Goal: Task Accomplishment & Management: Manage account settings

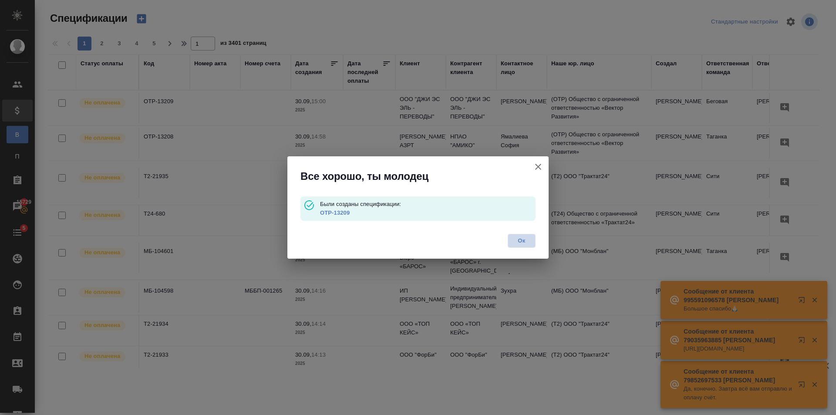
click at [514, 239] on span "Ок" at bounding box center [522, 240] width 18 height 9
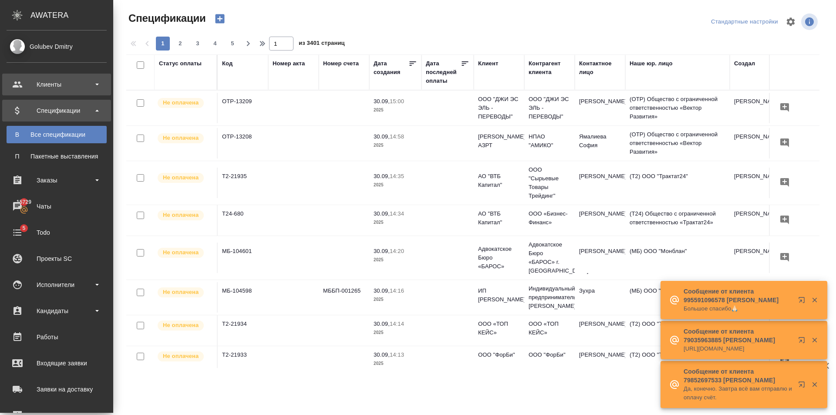
click at [23, 88] on div "Клиенты" at bounding box center [57, 84] width 100 height 13
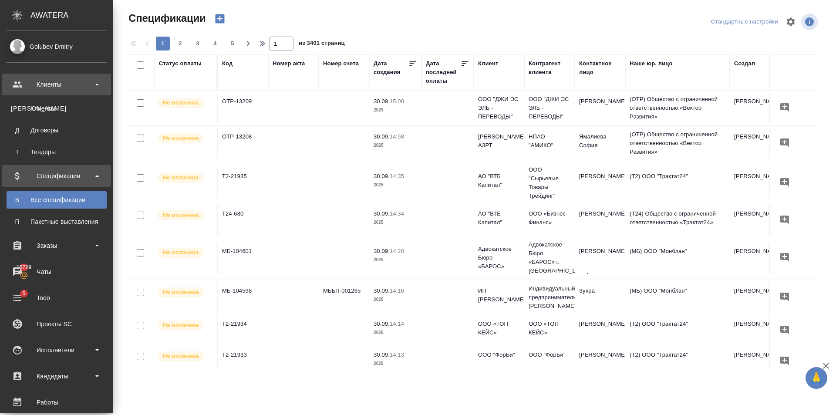
click at [34, 108] on div "Клиенты" at bounding box center [56, 108] width 91 height 9
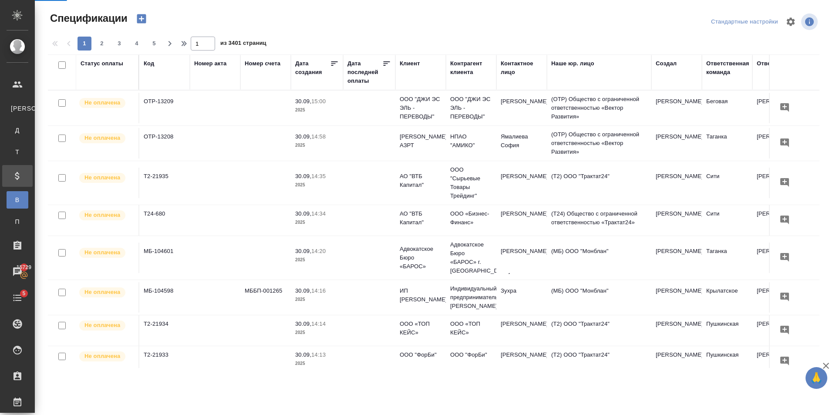
select select "RU"
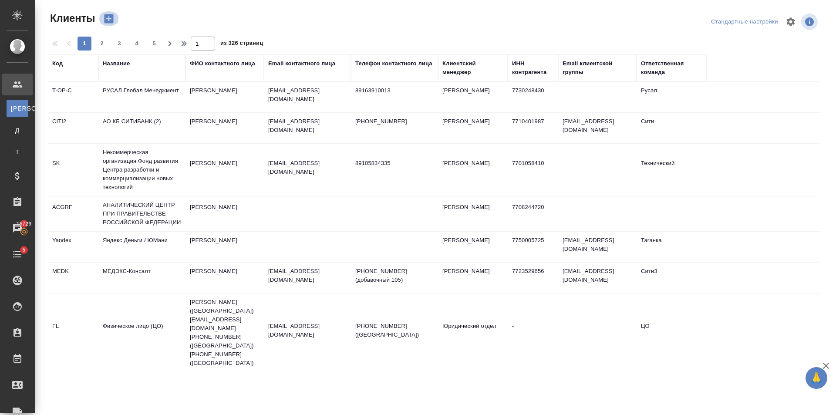
click at [111, 15] on icon "button" at bounding box center [109, 18] width 9 height 9
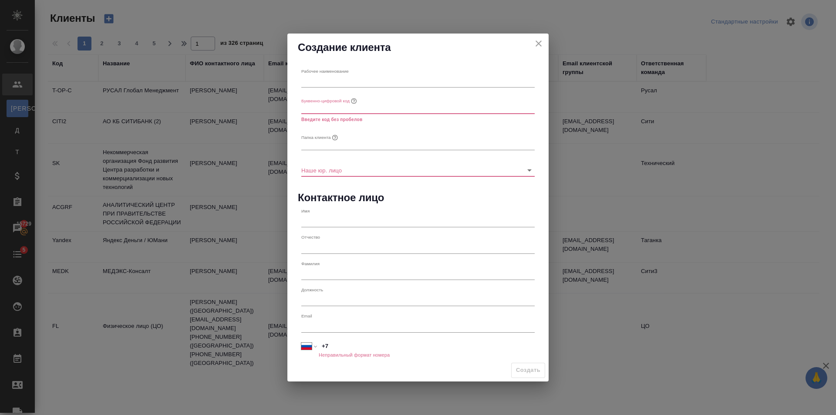
click at [327, 81] on input "text" at bounding box center [417, 81] width 233 height 12
paste input "ООО «ХИМДИНА»"
type input "ООО «ХИМДИНА»"
click at [318, 110] on input "text" at bounding box center [417, 107] width 233 height 12
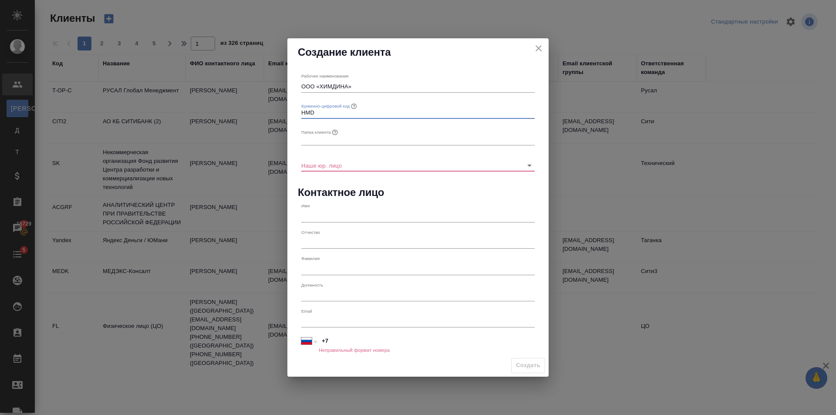
type input "HMD"
click at [367, 140] on input "text" at bounding box center [417, 139] width 233 height 12
type input "HMD"
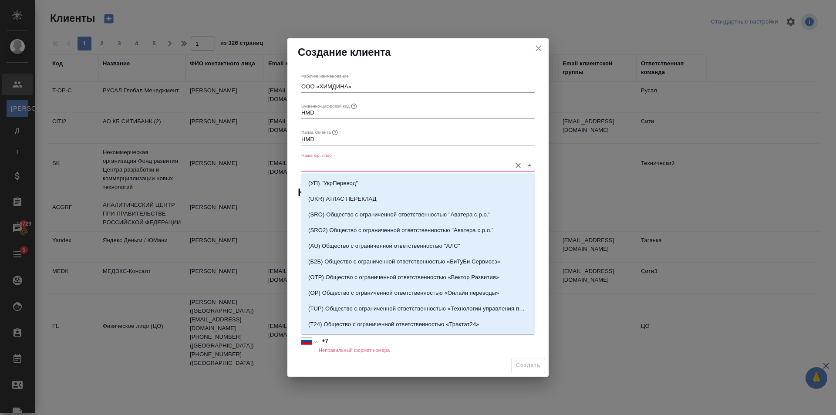
click at [379, 162] on input "Наше юр. лицо" at bounding box center [404, 165] width 206 height 12
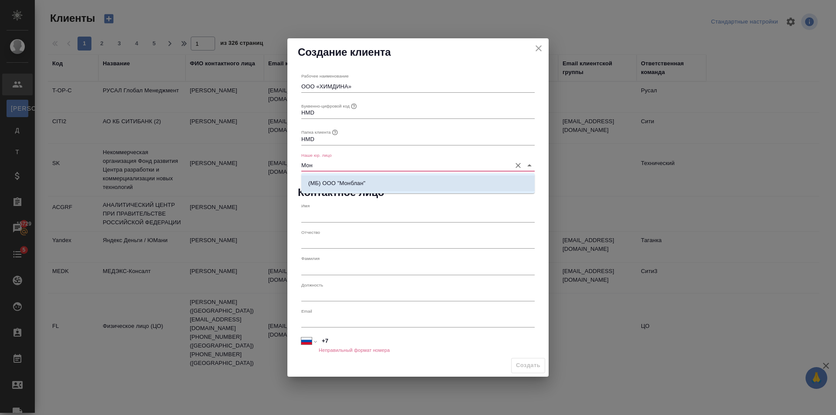
click at [394, 185] on li "(МБ) ООО "Монблан"" at bounding box center [417, 183] width 233 height 16
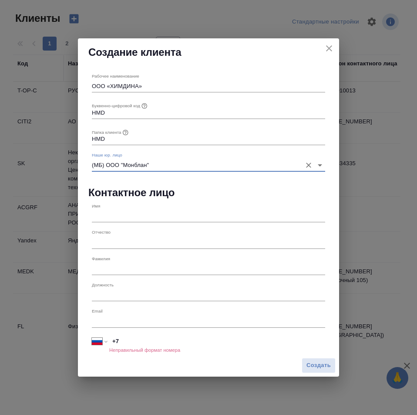
type input "(МБ) ООО "Монблан""
click at [162, 214] on input "text" at bounding box center [208, 216] width 233 height 12
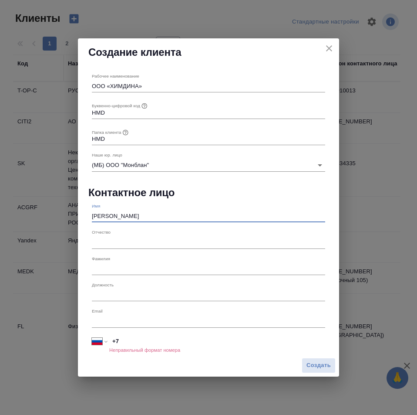
type input "Дмитрий"
click at [118, 264] on input "text" at bounding box center [208, 269] width 233 height 12
type input "Покровский"
click at [137, 240] on input "text" at bounding box center [208, 242] width 233 height 12
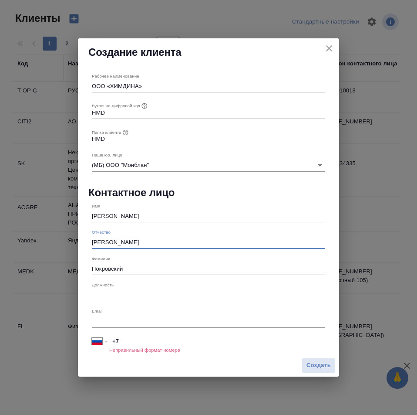
type input "Юрьевич"
click at [128, 296] on input "text" at bounding box center [208, 295] width 233 height 12
type input "Директор"
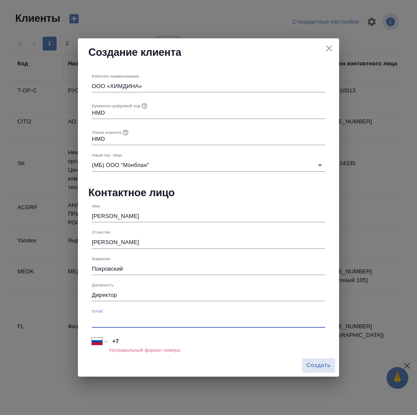
click at [131, 320] on input "text" at bounding box center [208, 321] width 233 height 12
click at [167, 324] on input "text" at bounding box center [208, 321] width 233 height 12
paste input "himdina@mail.ru"
type input "himdina@mail.ru"
click at [200, 340] on input "+7" at bounding box center [217, 340] width 216 height 13
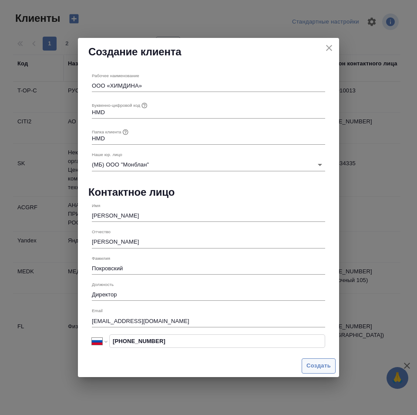
type input "+7 916 624 20 56"
click at [323, 368] on span "Создать" at bounding box center [319, 366] width 24 height 10
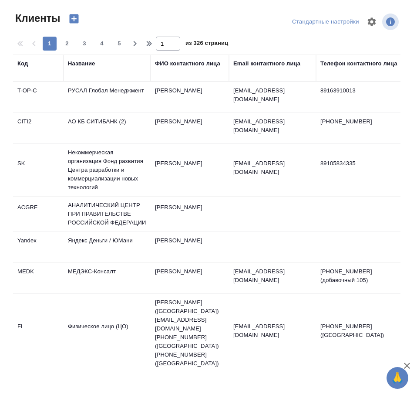
type input "+7"
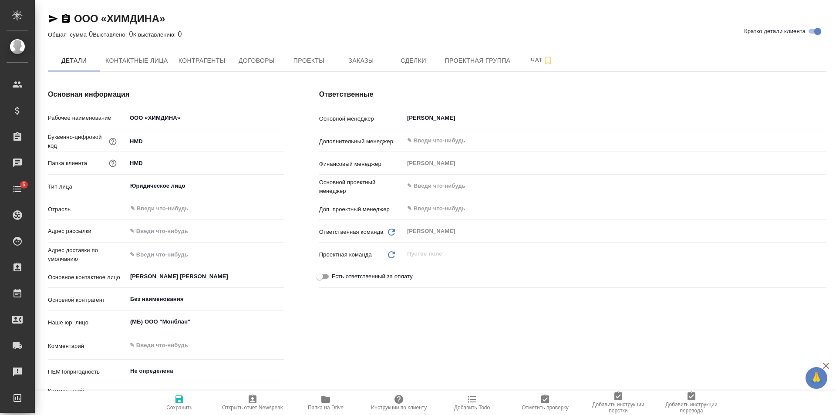
click at [56, 23] on icon "button" at bounding box center [53, 18] width 10 height 10
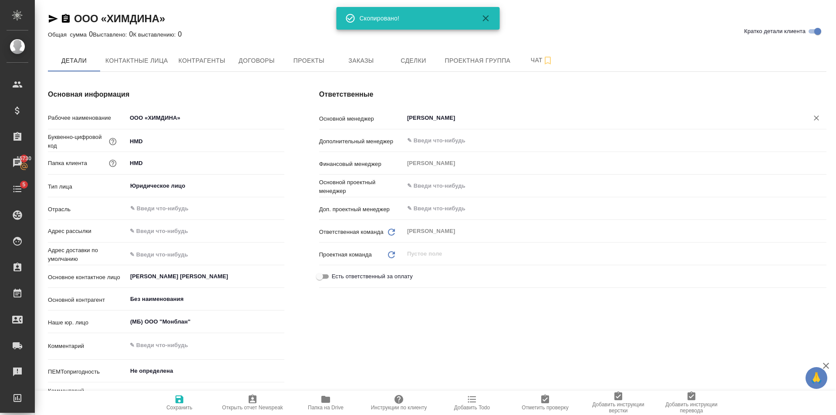
click at [417, 126] on div "Голубев Дмитрий ​" at bounding box center [615, 118] width 423 height 16
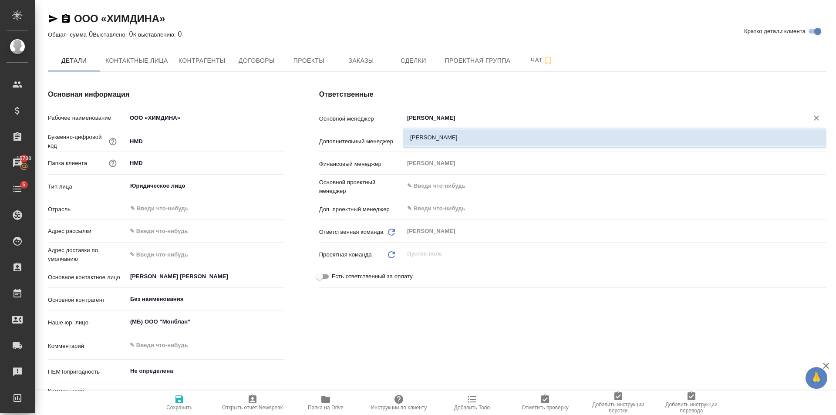
click at [417, 141] on li "Антонова Кристина" at bounding box center [614, 138] width 423 height 16
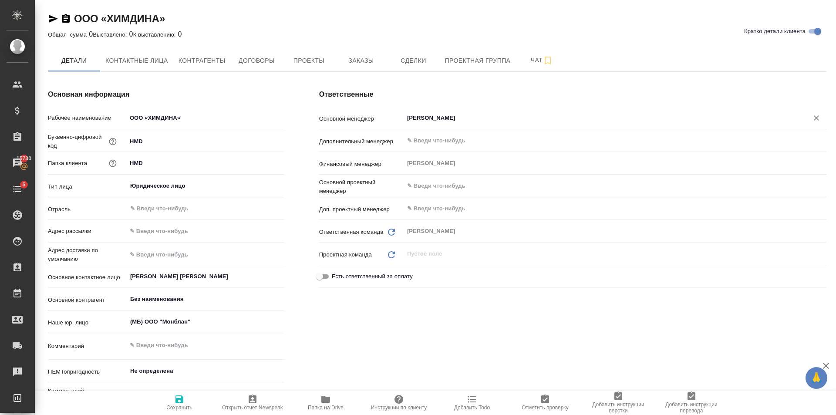
type input "Антонова Кристина"
click at [188, 405] on span "Сохранить" at bounding box center [179, 408] width 26 height 6
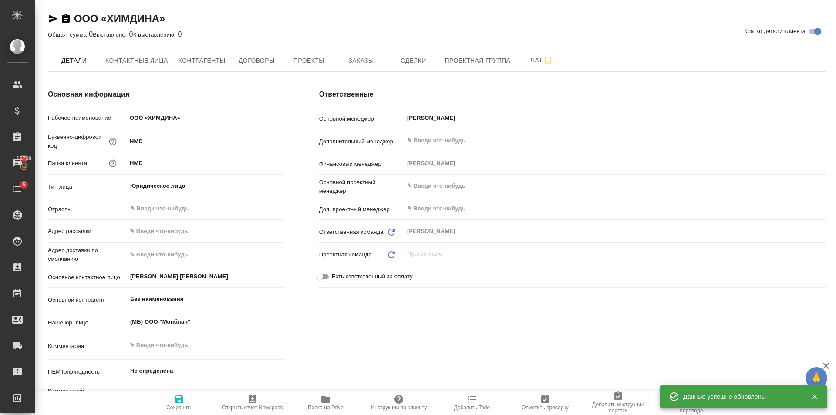
type input "Беговая"
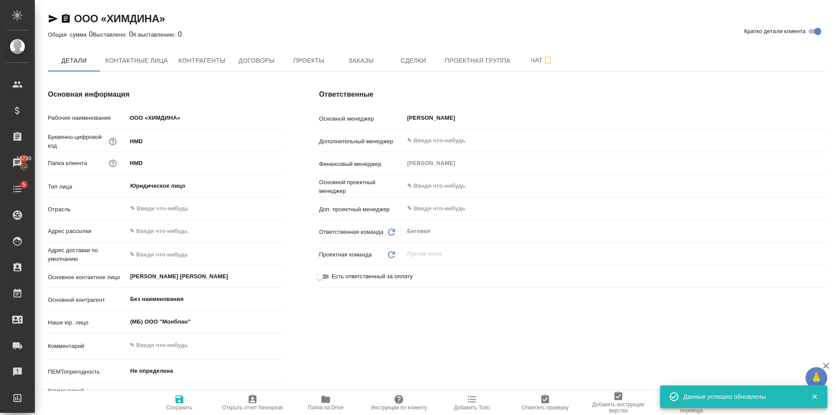
click at [53, 19] on icon "button" at bounding box center [53, 19] width 9 height 8
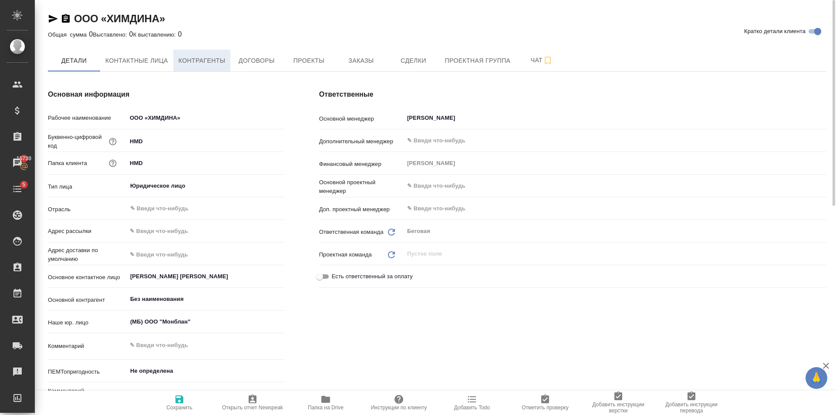
click at [204, 62] on span "Контрагенты" at bounding box center [202, 60] width 47 height 11
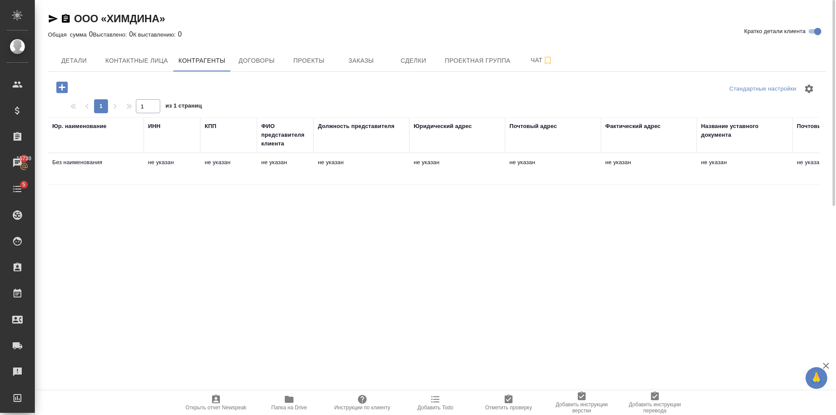
click at [281, 168] on td "не указан" at bounding box center [285, 169] width 57 height 30
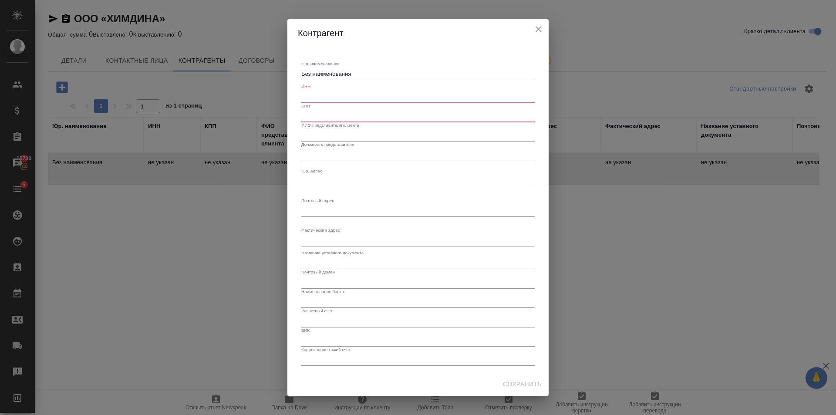
click at [357, 75] on textarea "Без наименования" at bounding box center [417, 74] width 233 height 7
type textarea "Б"
paste textarea "**[ООО «ХИМДИНА»](https://tera.awatera.com/Client/68dbdfbeccb5d7596bc32e7c/)**"
type textarea "**[ООО «ХИМДИНА»](https://tera.awatera.com/Client/68dbdfbeccb5d7596bc32e7c/)**"
drag, startPoint x: 526, startPoint y: 73, endPoint x: 275, endPoint y: 80, distance: 251.4
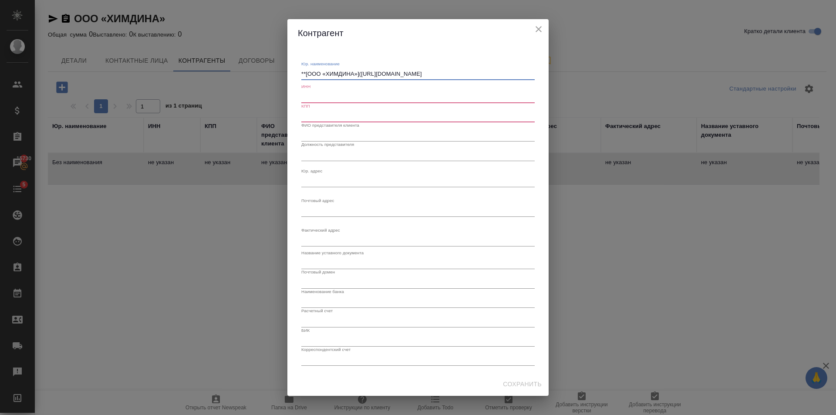
click at [275, 80] on div "Контрагент Юр. наименование **[ООО «ХИМДИНА»](https://tera.awatera.com/Client/6…" at bounding box center [418, 207] width 836 height 415
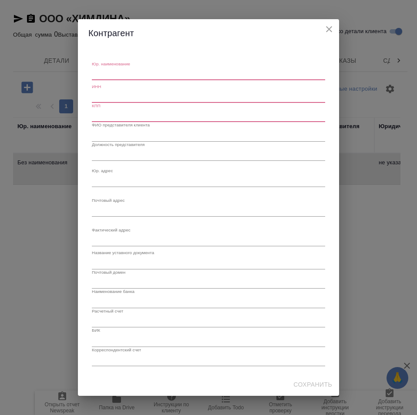
click at [177, 73] on textarea "Юр. наименование" at bounding box center [208, 74] width 233 height 7
paste textarea "ОБЩЕСТВО С ОГРАНИЧЕННОЙ ОТВЕТСТВЕННОСТЬЮ «ХИМДИНА»"
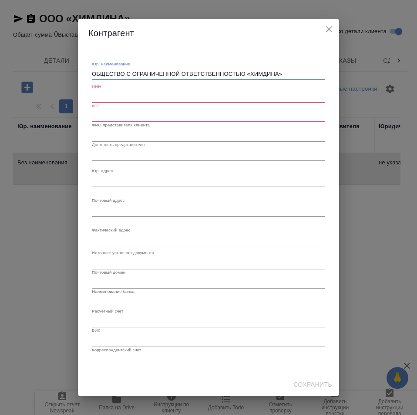
type textarea "ОБЩЕСТВО С ОГРАНИЧЕННОЙ ОТВЕТСТВЕННОСТЬЮ «ХИМДИНА»"
click at [144, 86] on div "ИНН" at bounding box center [208, 93] width 233 height 19
click at [148, 93] on input "text" at bounding box center [208, 97] width 233 height 12
click at [112, 97] on input "text" at bounding box center [208, 97] width 233 height 12
paste input "7751350393"
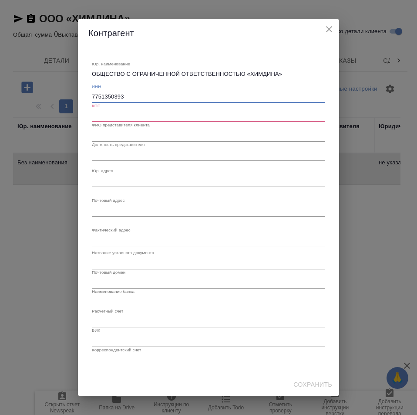
type input "7751350393"
click at [116, 112] on input "text" at bounding box center [208, 116] width 233 height 12
paste input "775101001"
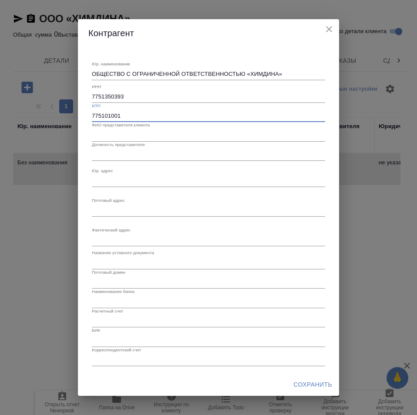
type input "775101001"
click at [138, 136] on input "text" at bounding box center [208, 135] width 233 height 12
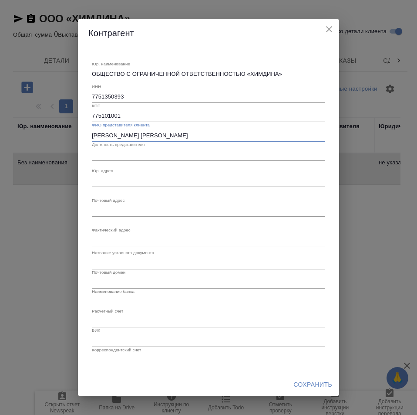
type input "Покровский Дмитрий Юрьевич"
click at [123, 297] on input "text" at bounding box center [208, 301] width 233 height 12
paste input "ФИЛИАЛ "ЦЕНТРАЛЬНЫЙ" БАНКА ВТБ (ПАО)"
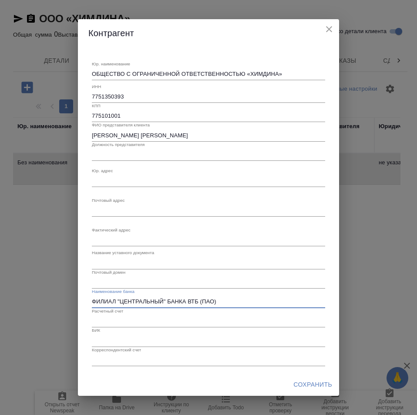
type input "ФИЛИАЛ "ЦЕНТРАЛЬНЫЙ" БАНКА ВТБ (ПАО)"
click at [101, 176] on div "x" at bounding box center [208, 181] width 233 height 12
paste textarea "108826, г. Москва, муниципальный округ Коммунарка, ул. Потаповская роща д.3 к.2"
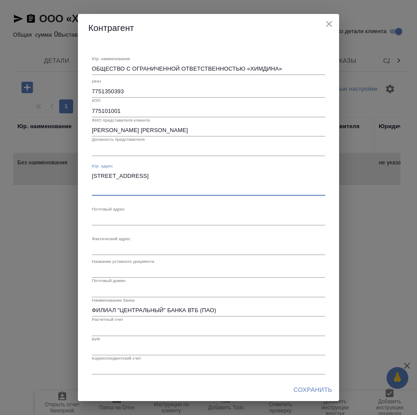
type textarea "108826, г. Москва, муниципальный округ Коммунарка, ул. Потаповская роща д.3 к.2"
click at [135, 150] on input "text" at bounding box center [208, 149] width 233 height 12
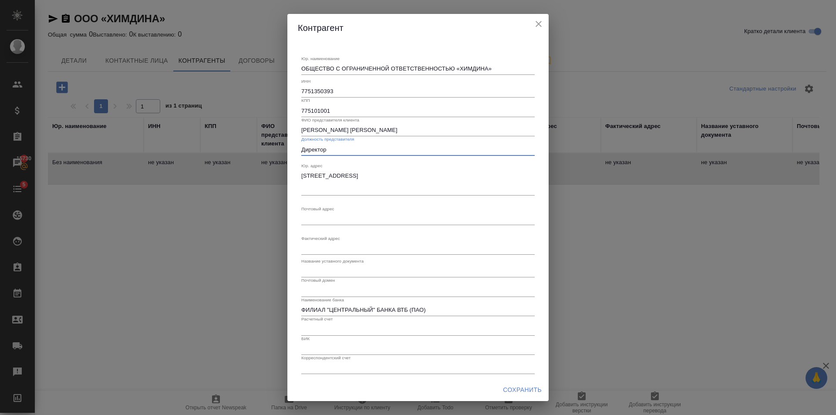
type input "Директор"
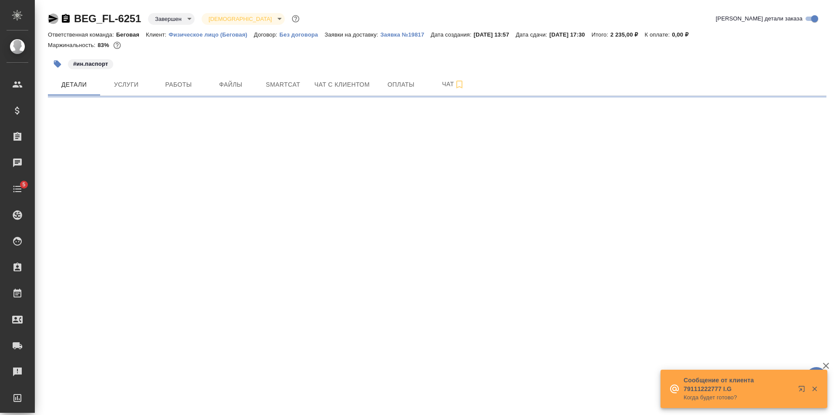
click at [51, 22] on icon "button" at bounding box center [53, 18] width 10 height 10
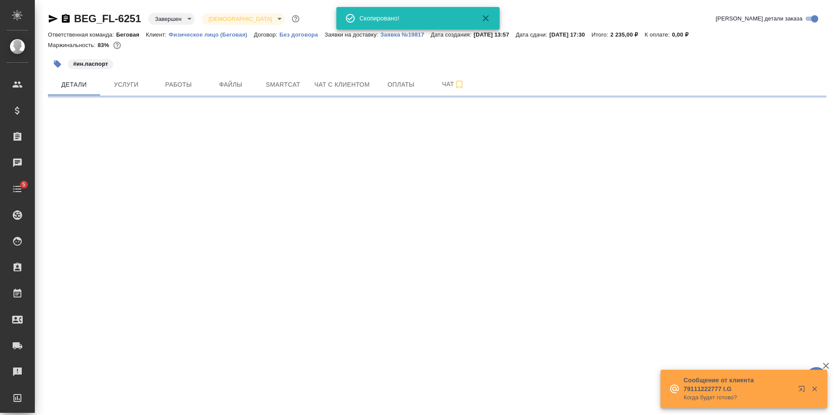
select select "RU"
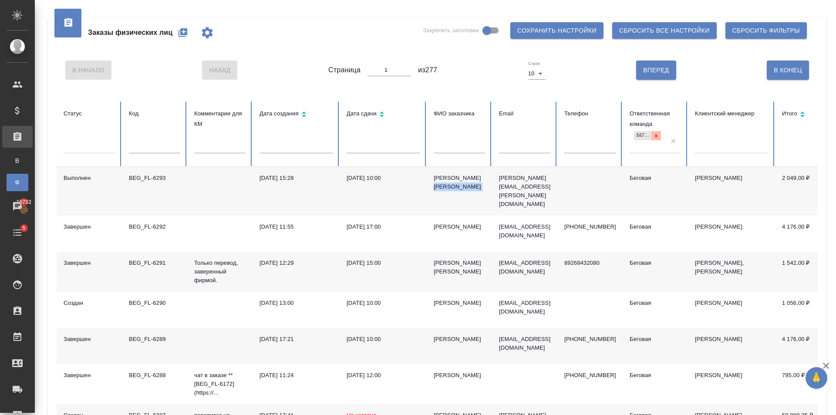
click at [658, 134] on icon at bounding box center [656, 136] width 6 height 6
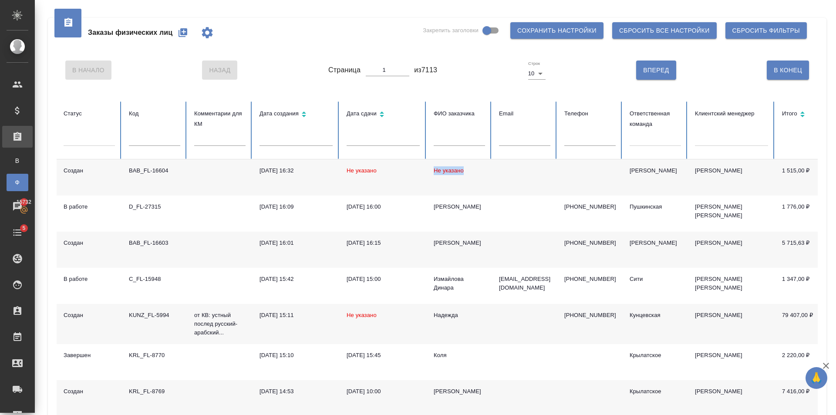
click at [648, 140] on div at bounding box center [655, 137] width 51 height 13
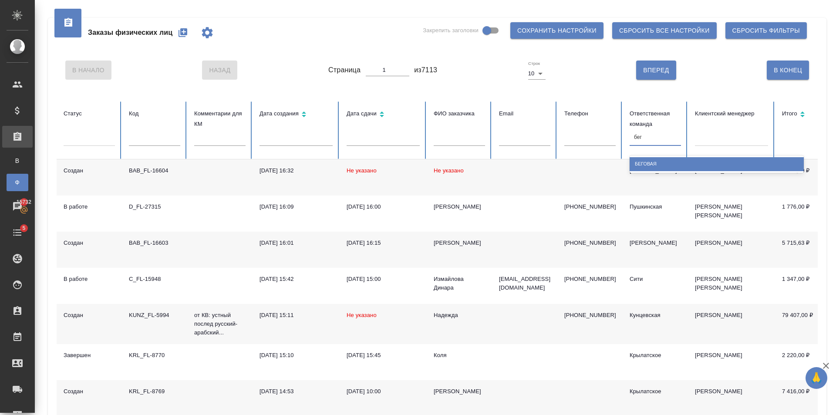
type input "бего"
click at [664, 167] on div "Беговая" at bounding box center [717, 163] width 174 height 13
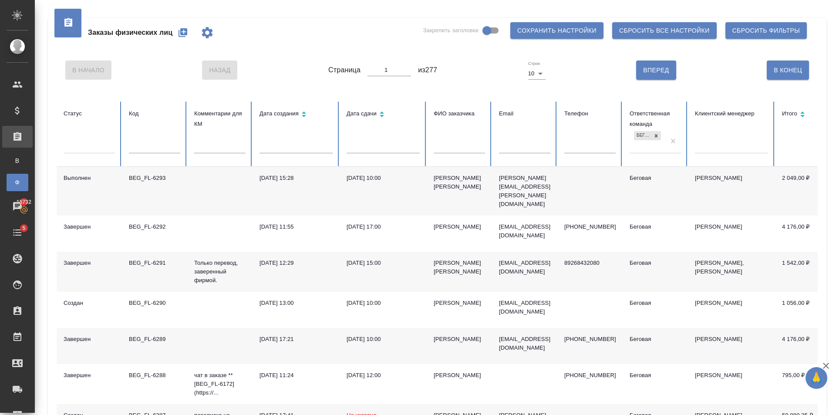
click at [424, 187] on td "29.09.2025, 10:00" at bounding box center [383, 191] width 87 height 49
click at [424, 187] on td "[DATE] 10:00" at bounding box center [383, 191] width 87 height 49
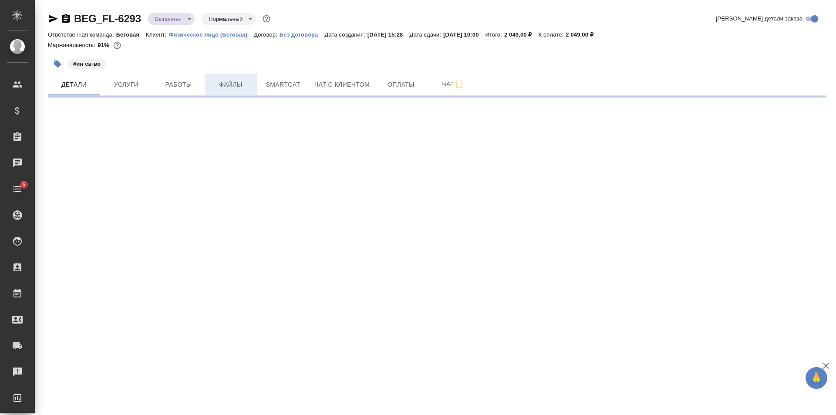
click at [206, 87] on button "Файлы" at bounding box center [231, 85] width 52 height 22
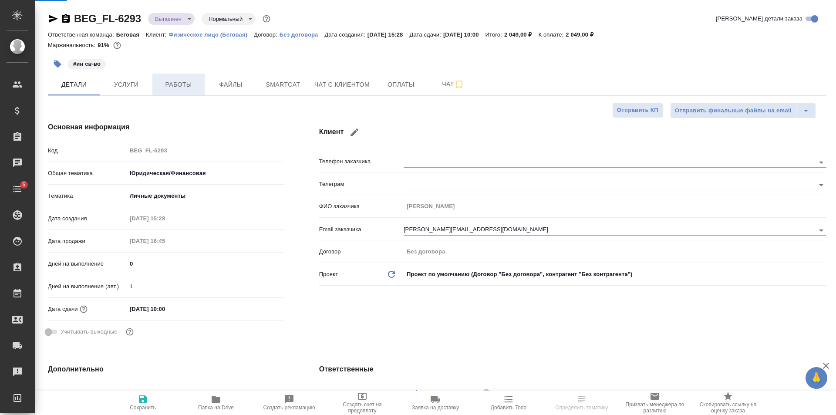
click at [179, 82] on span "Работы" at bounding box center [179, 84] width 42 height 11
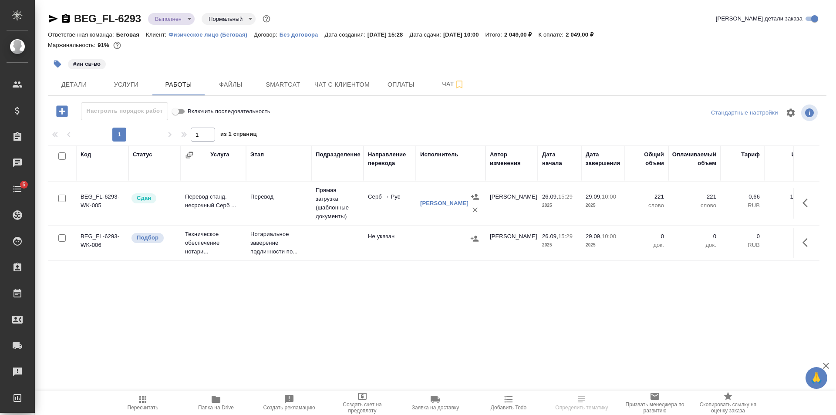
click at [382, 243] on td "Не указан" at bounding box center [390, 243] width 52 height 30
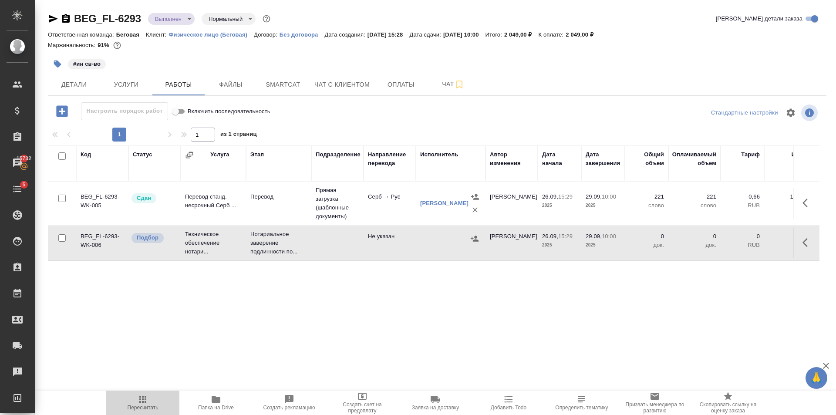
click at [146, 397] on icon "button" at bounding box center [142, 399] width 7 height 7
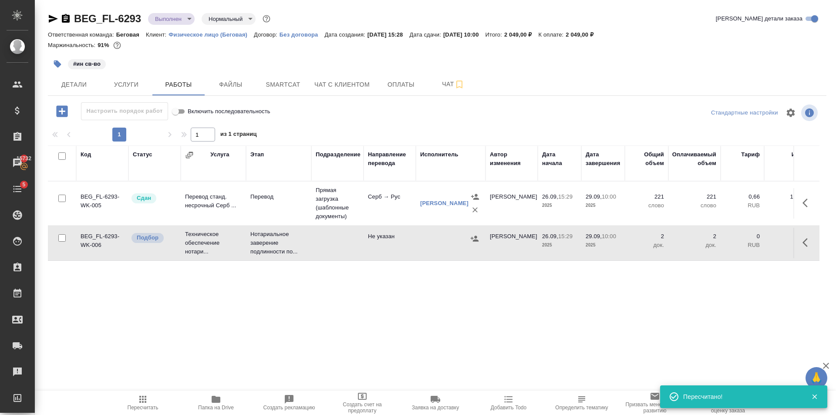
click at [356, 253] on td at bounding box center [337, 243] width 52 height 30
click at [149, 400] on span "Пересчитать" at bounding box center [142, 402] width 63 height 17
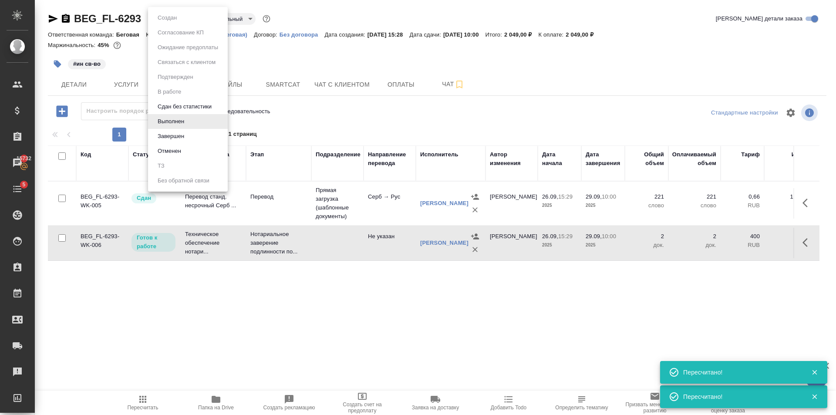
click at [179, 17] on body "🙏 .cls-1 fill:#fff; AWATERA Golubev Dmitry Клиенты Спецификации Заказы 15732 Ча…" at bounding box center [418, 207] width 836 height 415
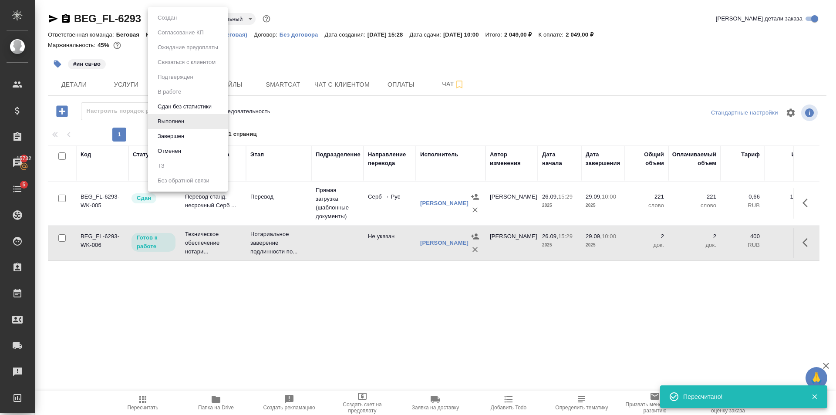
click at [187, 132] on li "Завершен" at bounding box center [188, 136] width 80 height 15
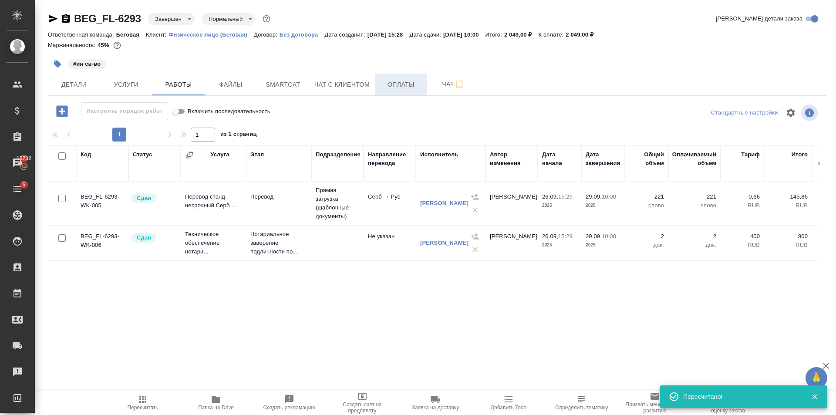
click at [404, 94] on button "Оплаты" at bounding box center [401, 85] width 52 height 22
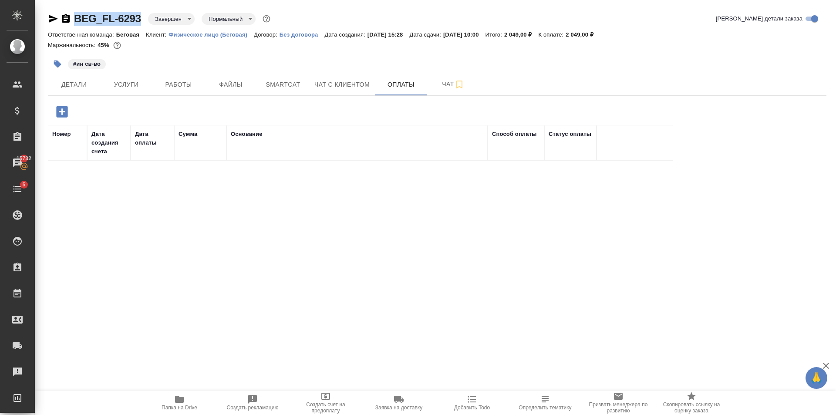
drag, startPoint x: 144, startPoint y: 25, endPoint x: 73, endPoint y: 27, distance: 71.0
click at [73, 27] on div "BEG_FL-6293 Завершен closed Нормальный normal Кратко детали заказа" at bounding box center [437, 20] width 779 height 17
copy link "BEG_FL-6293"
click at [77, 79] on span "Детали" at bounding box center [74, 84] width 42 height 11
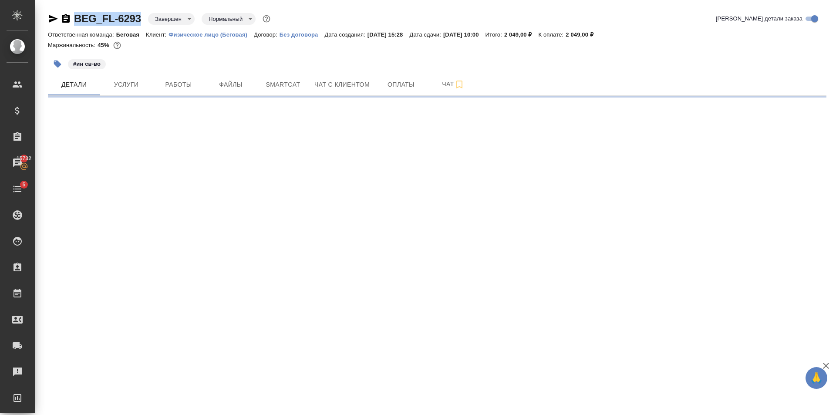
select select "RU"
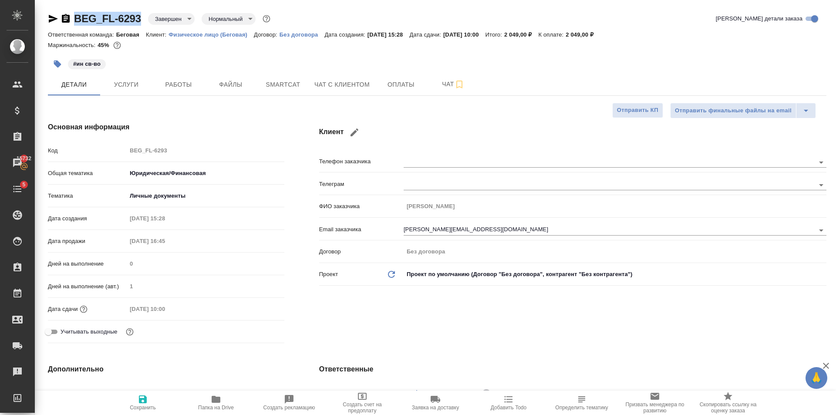
type textarea "x"
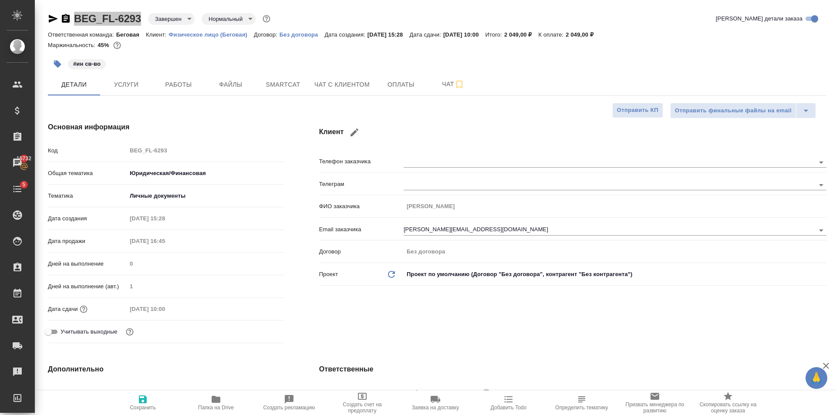
type textarea "x"
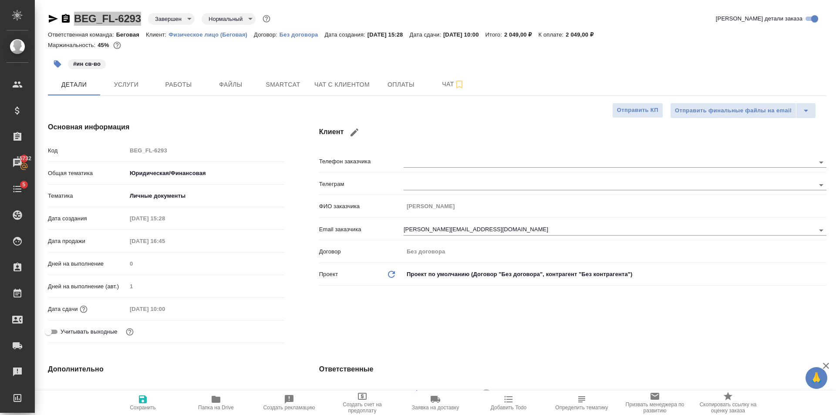
type textarea "x"
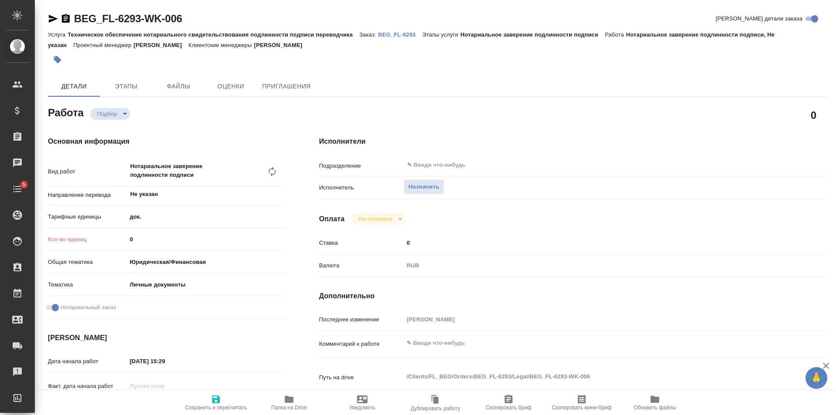
type textarea "x"
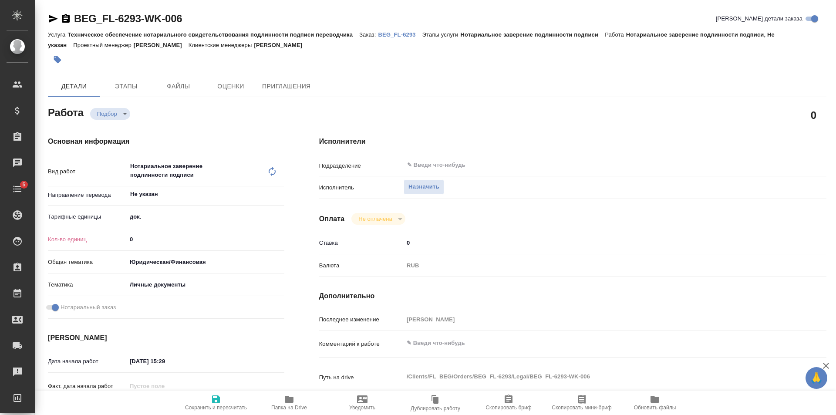
type input "1"
click at [279, 236] on input "1" at bounding box center [206, 239] width 158 height 13
type textarea "x"
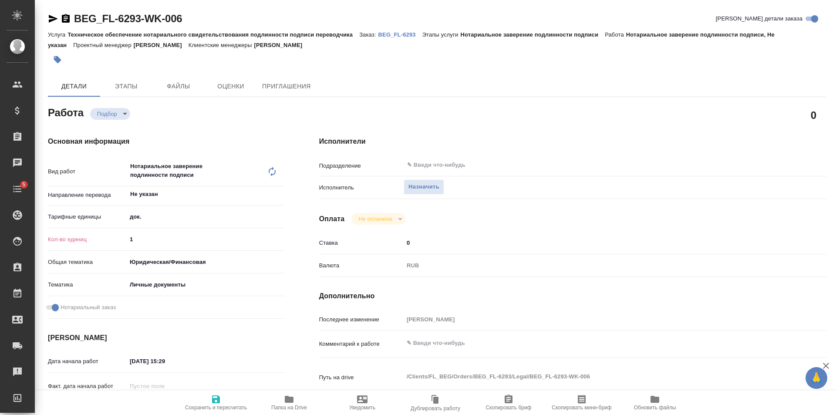
type textarea "x"
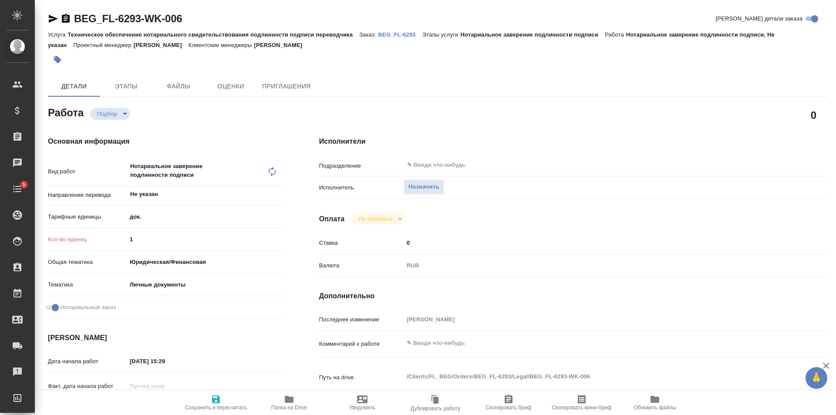
type textarea "x"
type input "2"
click at [279, 236] on input "2" at bounding box center [205, 239] width 157 height 13
type textarea "x"
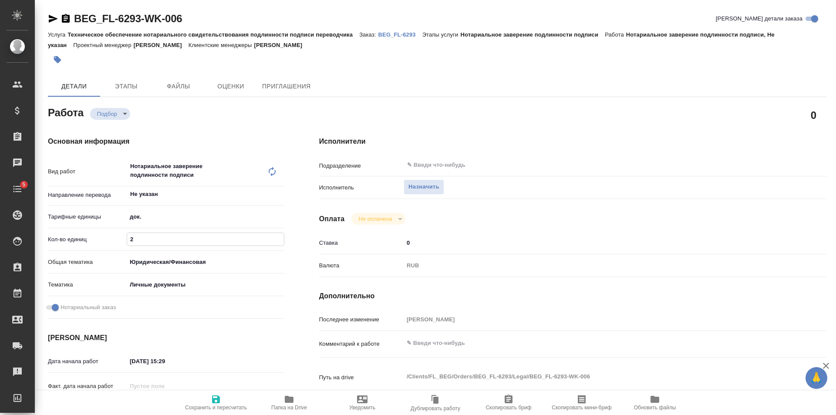
type textarea "x"
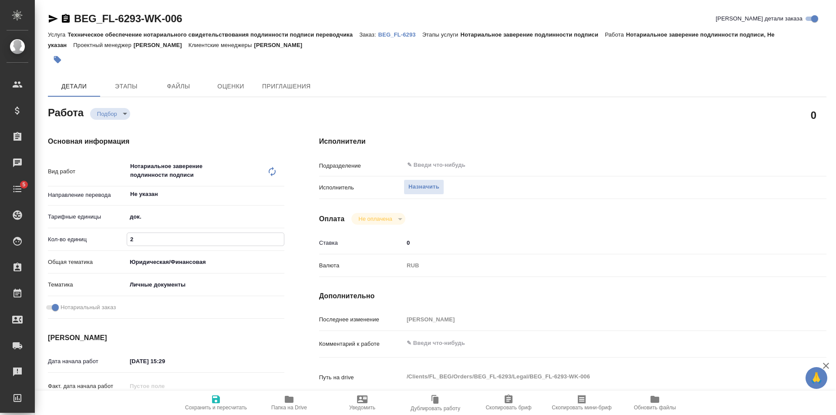
type textarea "x"
click at [236, 392] on button "Сохранить и пересчитать" at bounding box center [215, 403] width 73 height 24
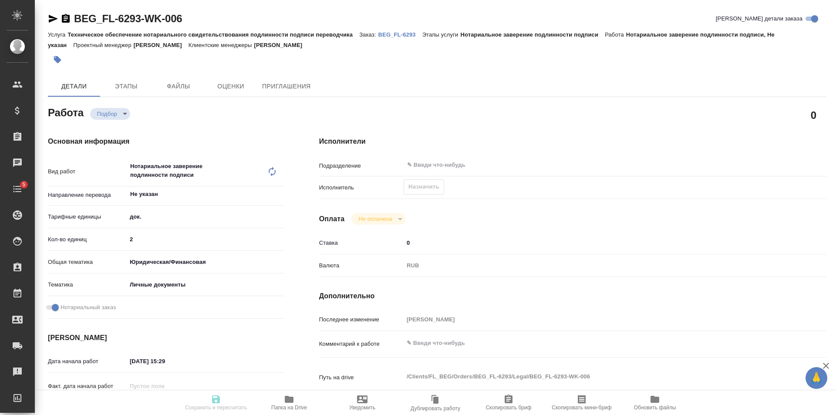
type textarea "x"
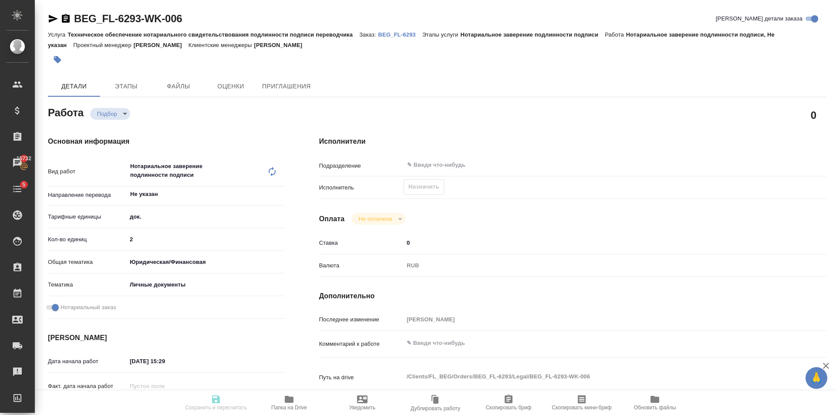
type input "recruiting"
type textarea "Нотариальное заверение подлинности подписи"
type textarea "x"
type input "Не указан"
type input "5a8b1489cc6b4906c91bfd8b"
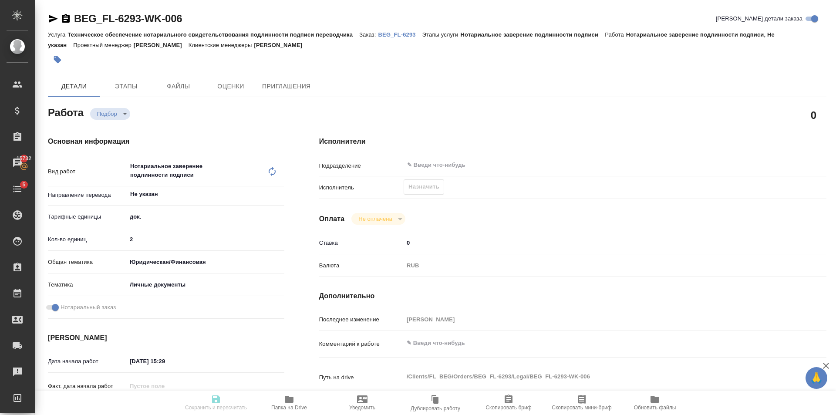
type input "2"
type input "yr-fn"
type input "5a8b8b956a9677013d343cfe"
checkbox input "true"
type input "[DATE] 15:29"
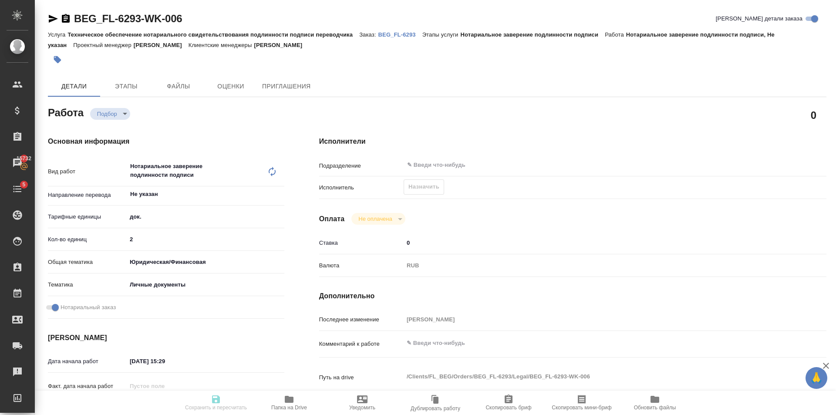
type input "[DATE] 10:00"
type input "notPayed"
type input "0"
type input "RUB"
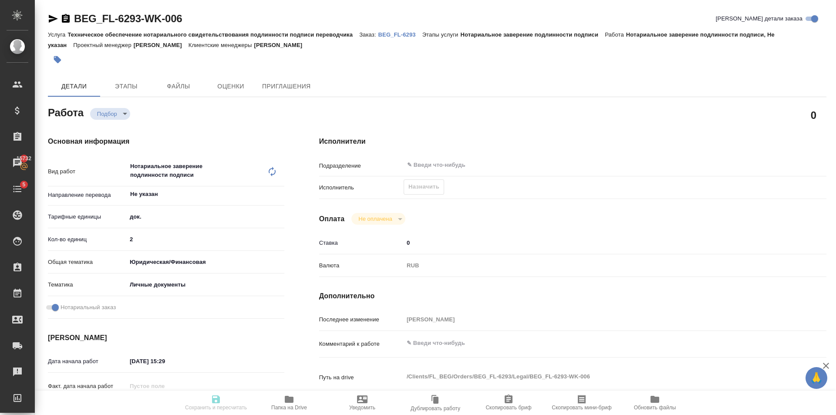
type input "[PERSON_NAME]"
type textarea "x"
type textarea "/Clients/FL_BEG/Orders/BEG_FL-6293/Legal/BEG_FL-6293-WK-006"
type textarea "x"
type input "BEG_FL-6293"
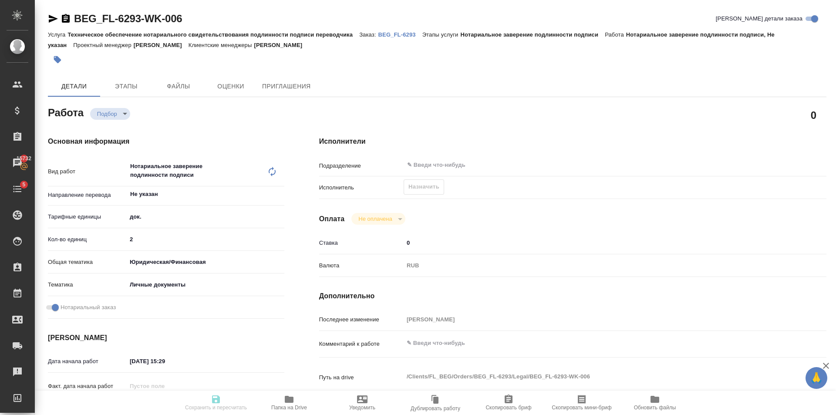
type input "Техническое обеспечение нотариального свидетельствования подлинности подписи пе…"
type input "Нотариальное заверение подлинности подписи"
type input "[PERSON_NAME]"
type input "/Clients/FL_BEG/Orders/BEG_FL-6293"
type textarea "x"
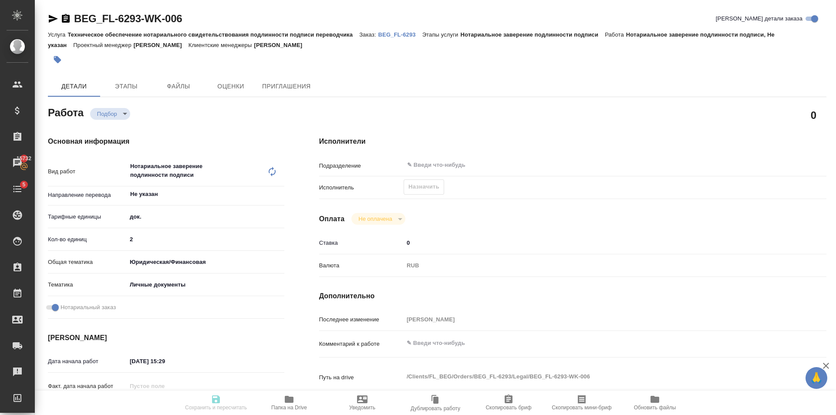
type textarea "Соб, серб-рус, под нот"
type textarea "x"
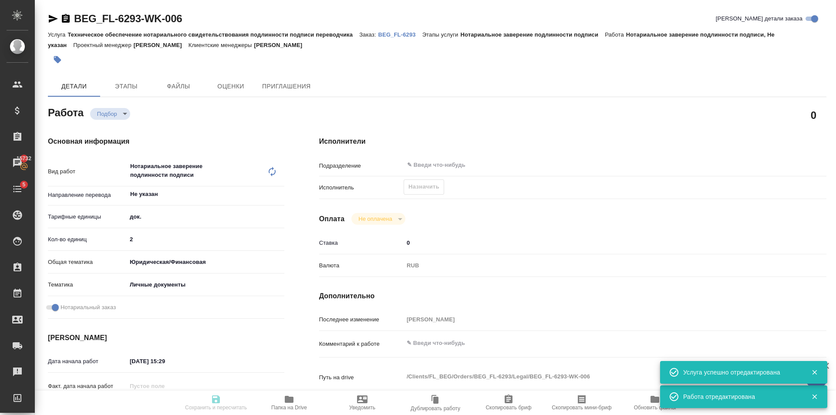
type textarea "x"
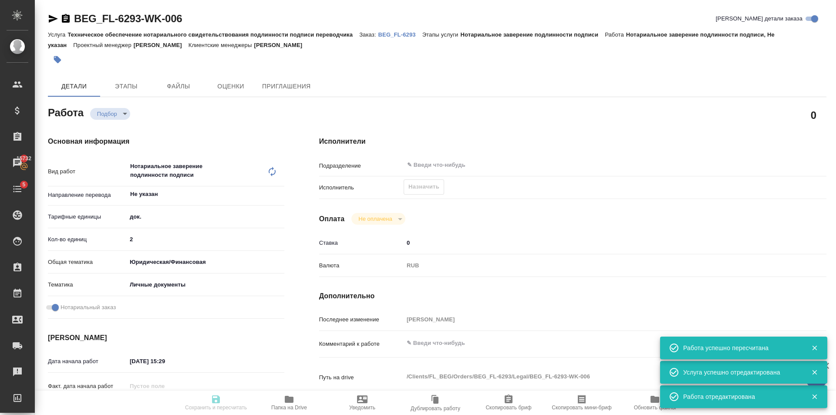
type textarea "x"
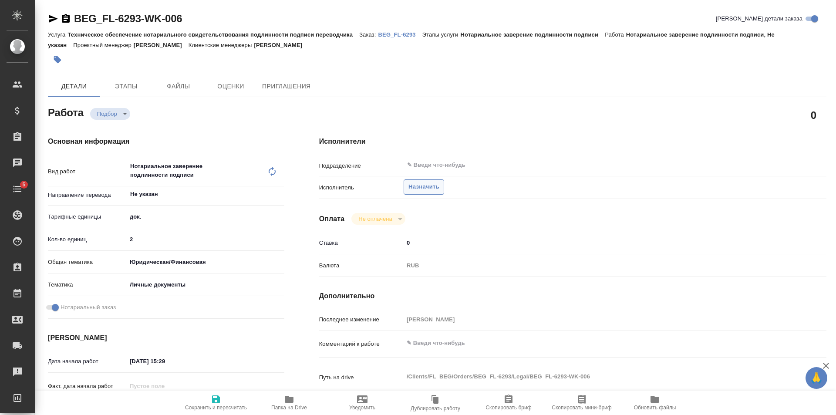
click at [417, 189] on span "Назначить" at bounding box center [423, 187] width 31 height 10
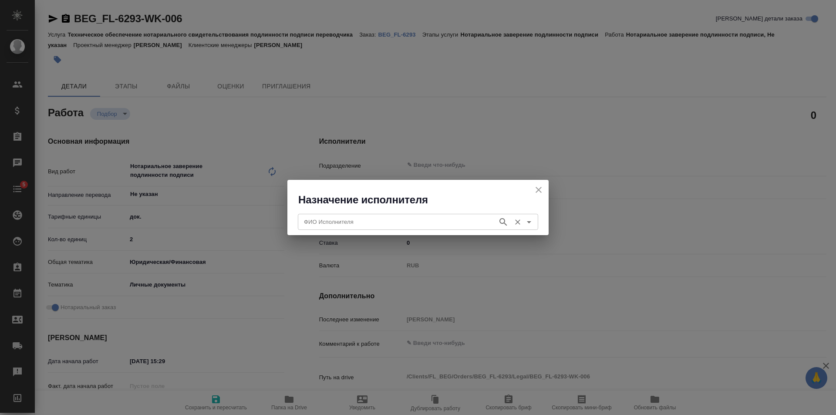
click at [364, 228] on div "ФИО Исполнителя" at bounding box center [418, 222] width 240 height 16
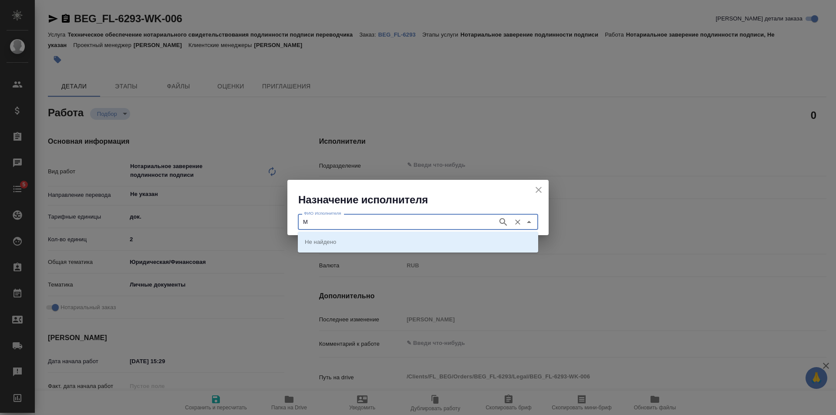
type input "Ми"
type input "ш"
type input "Мишакова"
click at [502, 219] on icon "button" at bounding box center [503, 222] width 10 height 10
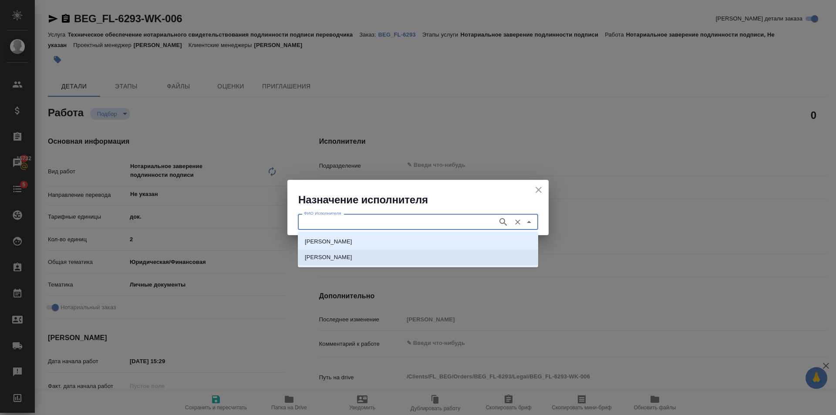
click at [352, 257] on p "НОТАРИУС Мишакова Ольга Михайловна" at bounding box center [328, 257] width 47 height 9
type input "НОТАРИУС Мишакова Ольга Михайловна"
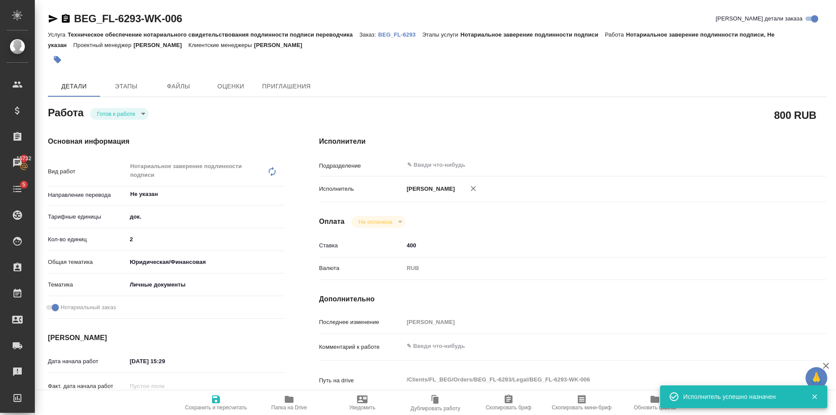
type textarea "x"
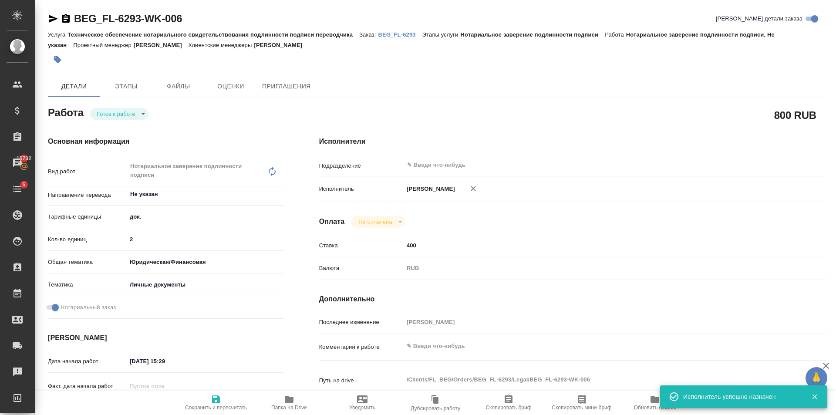
type textarea "x"
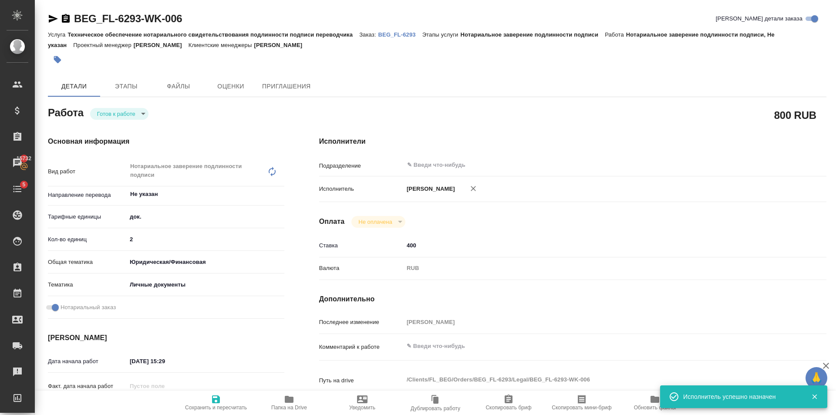
click at [219, 398] on icon "button" at bounding box center [216, 399] width 8 height 8
type textarea "x"
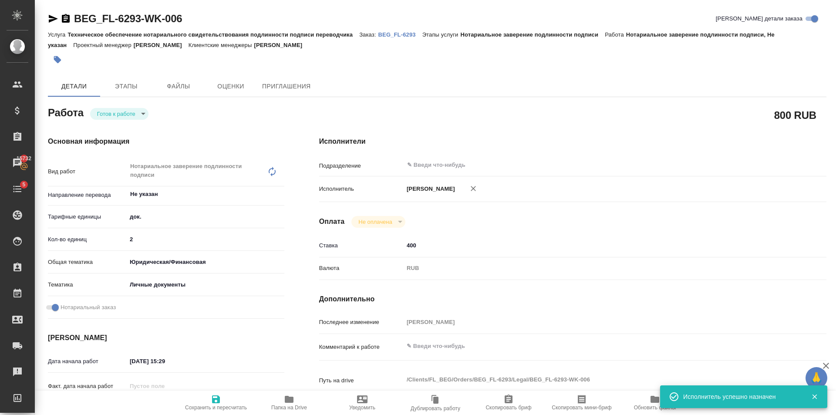
type textarea "x"
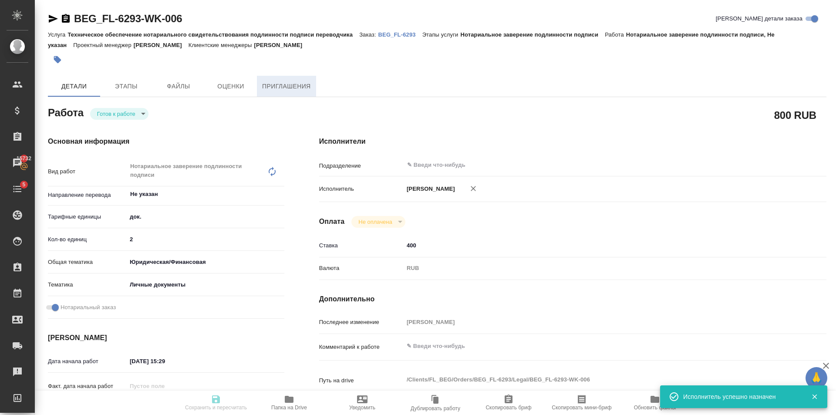
type textarea "x"
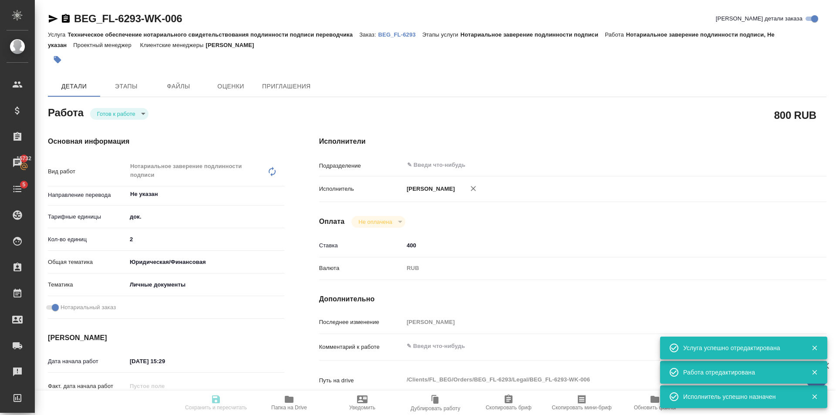
type textarea "x"
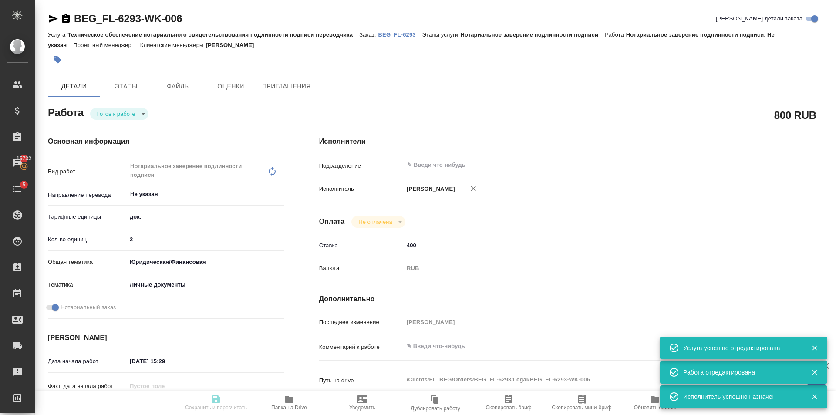
type input "readyForWork"
type textarea "Нотариальное заверение подлинности подписи"
type textarea "x"
type input "Не указан"
type input "5a8b1489cc6b4906c91bfd8b"
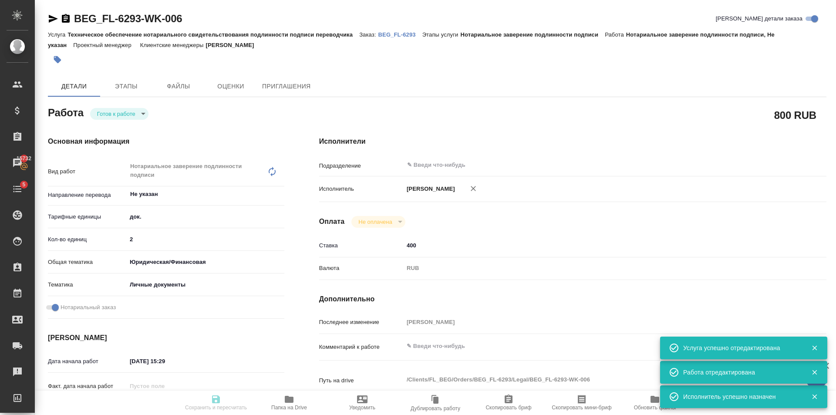
type input "2"
type input "yr-fn"
type input "5a8b8b956a9677013d343cfe"
checkbox input "true"
type input "26.09.2025 15:29"
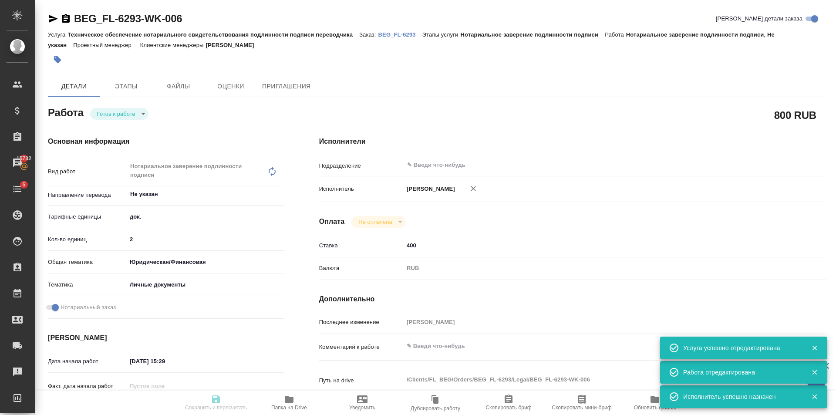
type input "29.09.2025 10:00"
type input "notPayed"
type input "400"
type input "RUB"
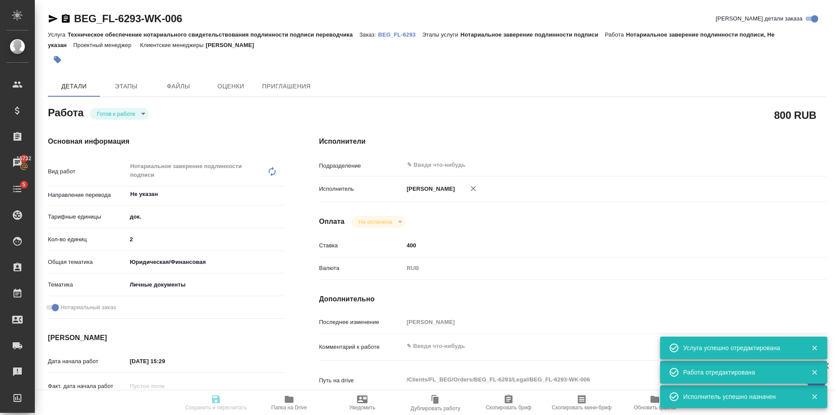
type input "Голубев Дмитрий"
type textarea "x"
type textarea "/Clients/FL_BEG/Orders/BEG_FL-6293/Legal/BEG_FL-6293-WK-006"
type textarea "x"
type input "BEG_FL-6293"
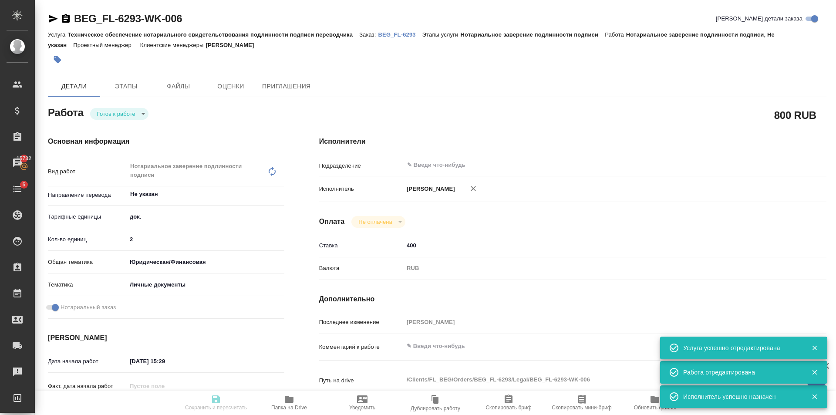
type input "Техническое обеспечение нотариального свидетельствования подлинности подписи пе…"
type input "Нотариальное заверение подлинности подписи"
type input "Москалец Алина"
type input "/Clients/FL_BEG/Orders/BEG_FL-6293"
type textarea "x"
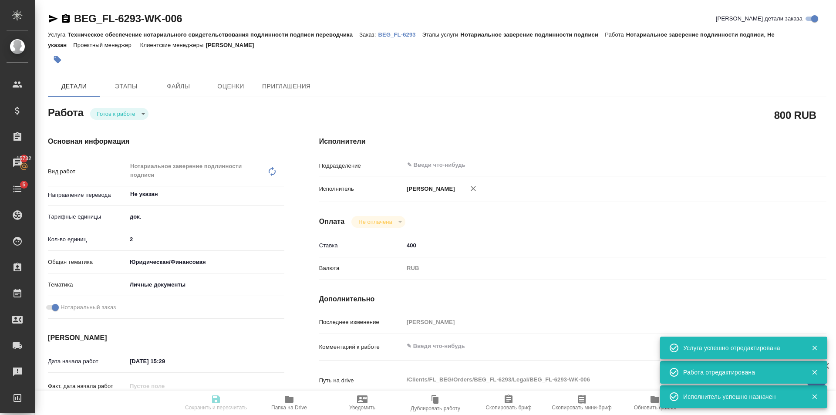
type textarea "Соб, серб-рус, под нот"
type textarea "x"
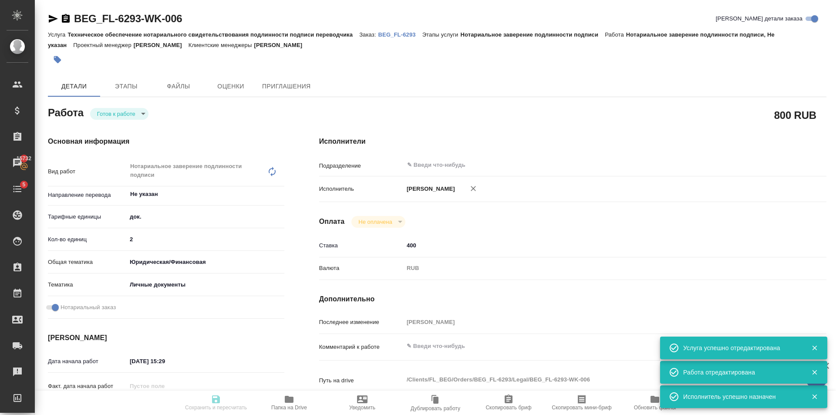
type textarea "x"
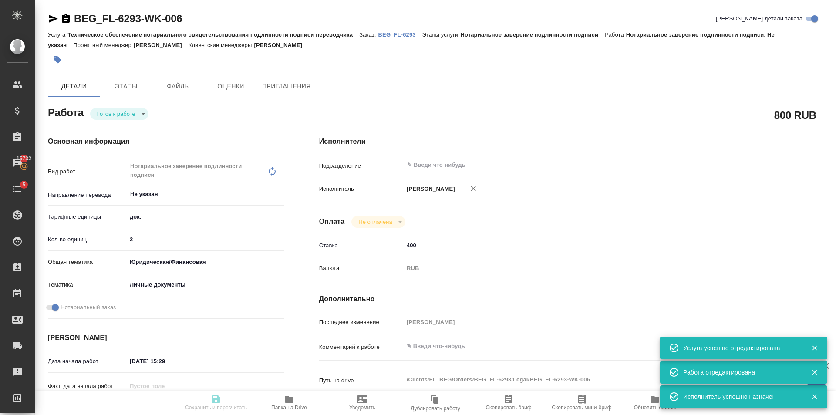
type textarea "x"
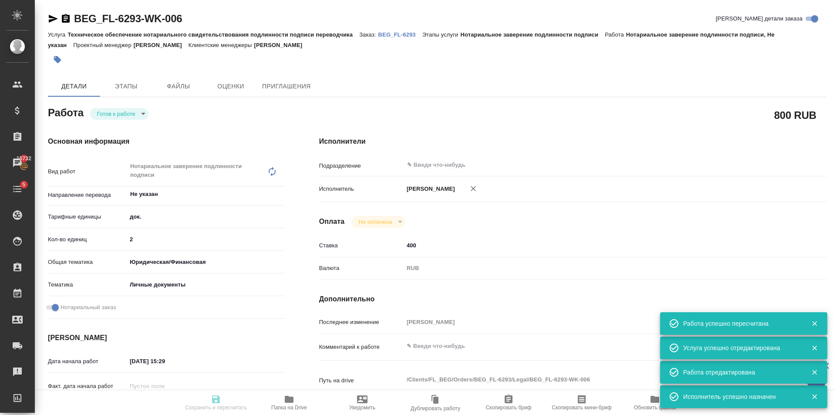
type textarea "x"
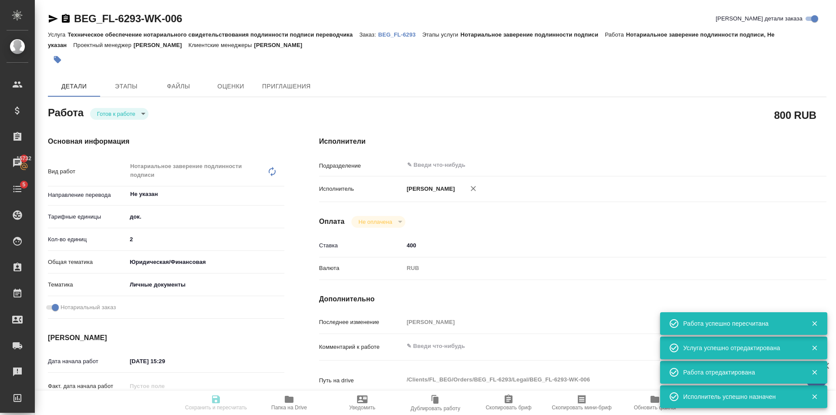
type input "readyForWork"
type textarea "Нотариальное заверение подлинности подписи"
type textarea "x"
type input "Не указан"
type input "5a8b1489cc6b4906c91bfd8b"
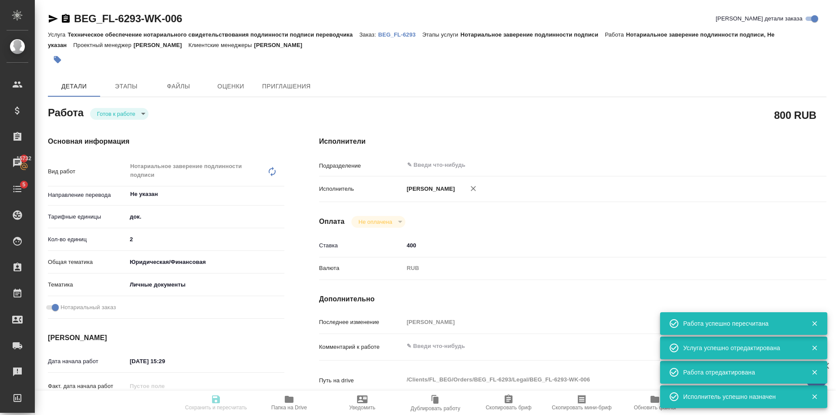
type input "2"
type input "yr-fn"
type input "5a8b8b956a9677013d343cfe"
checkbox input "true"
type input "26.09.2025 15:29"
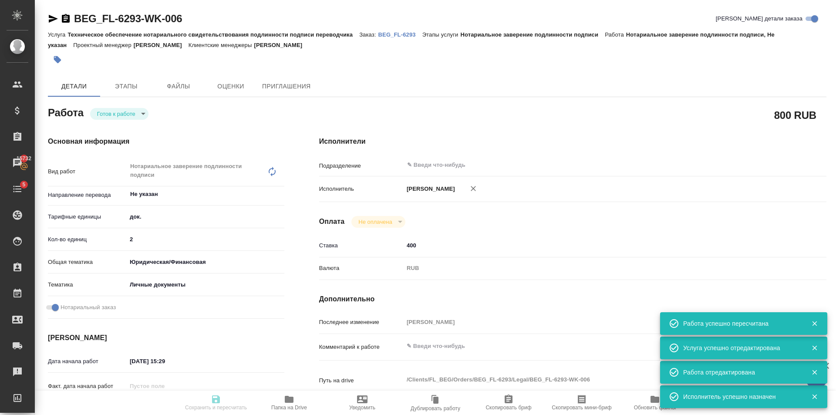
type input "29.09.2025 10:00"
type input "notPayed"
type input "400"
type input "RUB"
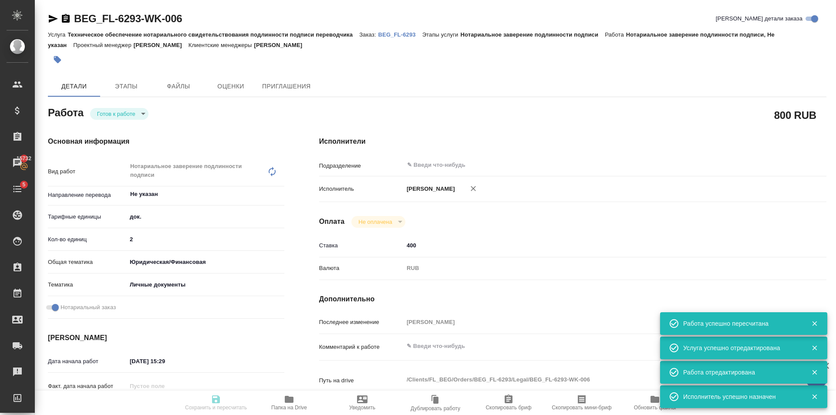
type input "Голубев Дмитрий"
type textarea "x"
type textarea "/Clients/FL_BEG/Orders/BEG_FL-6293/Legal/BEG_FL-6293-WK-006"
type textarea "x"
type input "BEG_FL-6293"
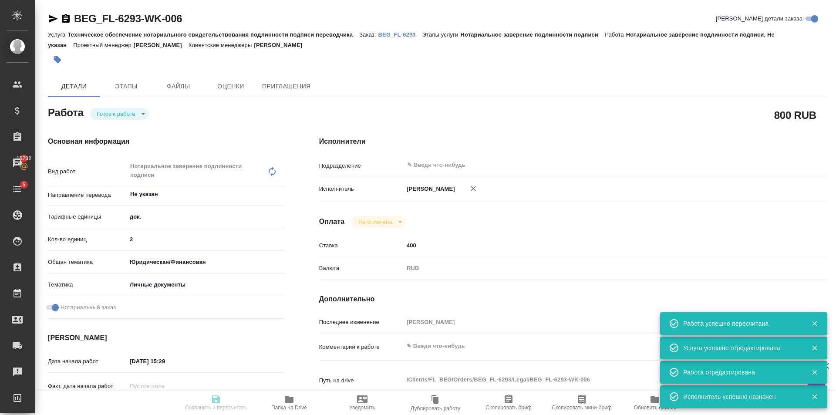
type input "Техническое обеспечение нотариального свидетельствования подлинности подписи пе…"
type input "Нотариальное заверение подлинности подписи"
type input "Москалец Алина"
type input "/Clients/FL_BEG/Orders/BEG_FL-6293"
type textarea "x"
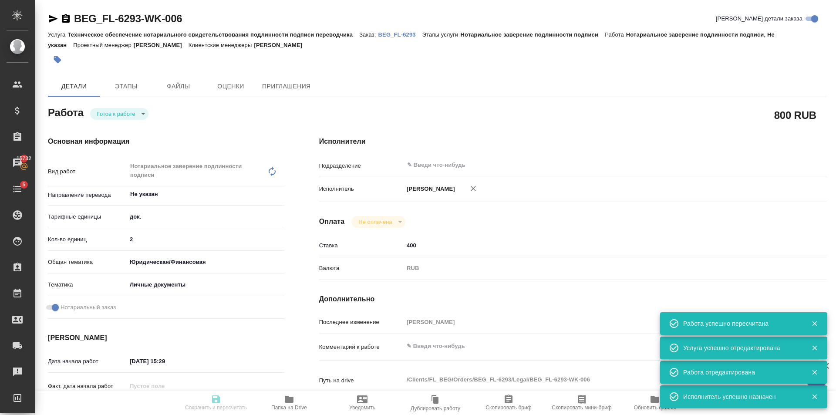
type textarea "Соб, серб-рус, под нот"
type textarea "x"
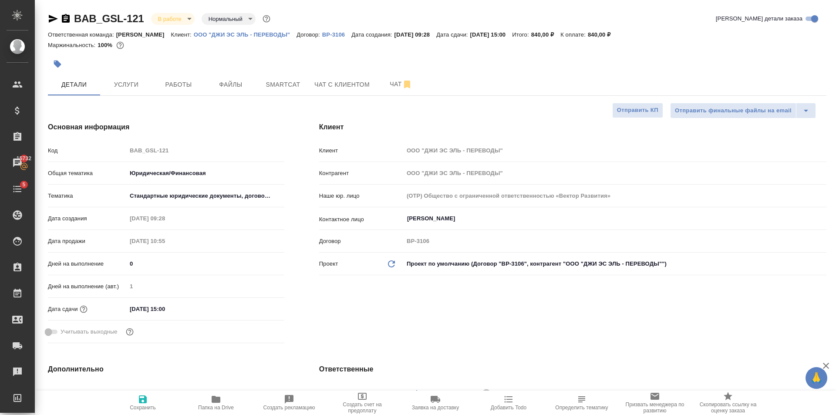
select select "RU"
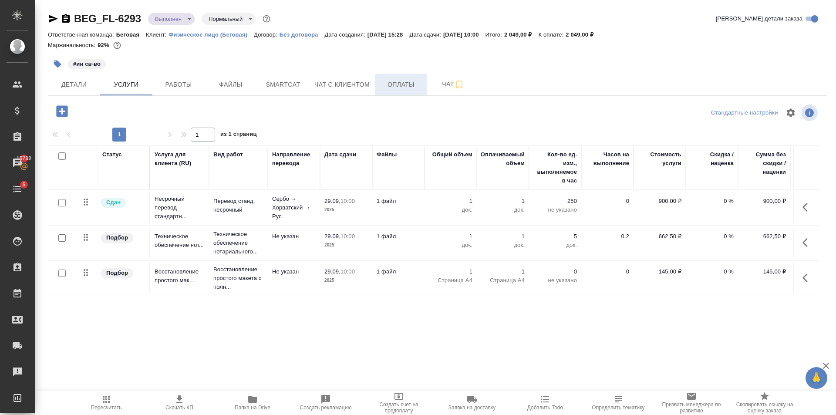
click at [416, 81] on span "Оплаты" at bounding box center [401, 84] width 42 height 11
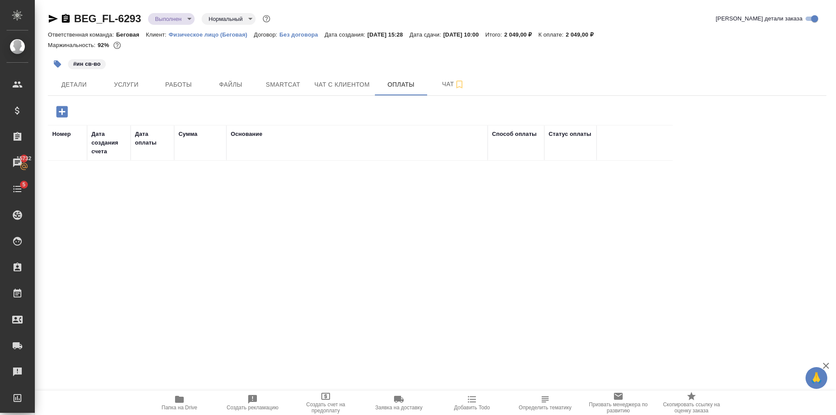
click at [62, 115] on icon "button" at bounding box center [61, 111] width 11 height 11
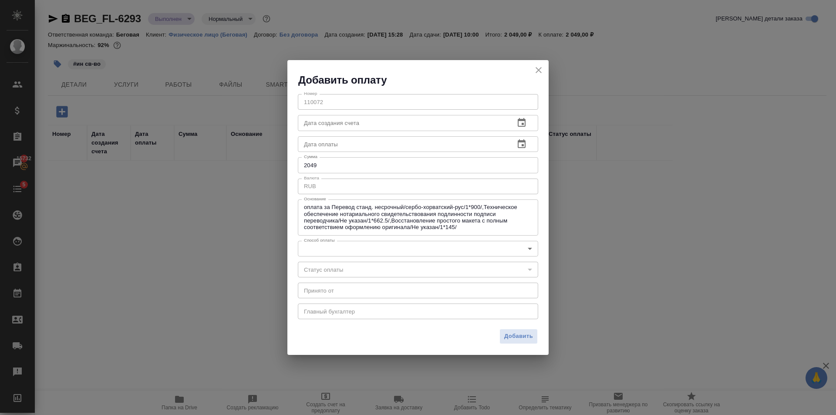
click at [358, 243] on body "🙏 .cls-1 fill:#fff; AWATERA [PERSON_NAME] Клиенты Спецификации Заказы 15732 Чат…" at bounding box center [418, 207] width 836 height 415
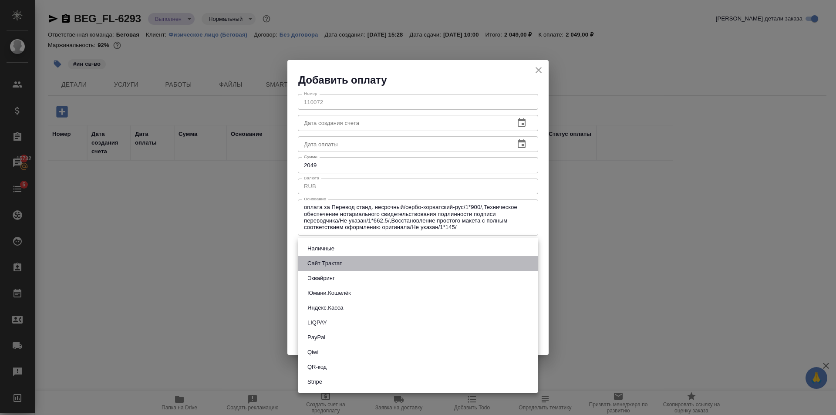
click at [345, 261] on li "Сайт Трактат" at bounding box center [418, 263] width 240 height 15
type input "site-traktat"
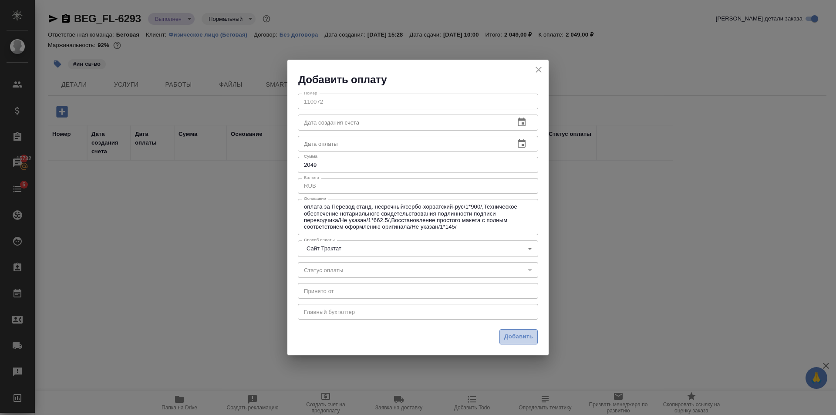
click at [509, 334] on span "Добавить" at bounding box center [518, 337] width 29 height 10
type input "closed"
